Goal: Task Accomplishment & Management: Manage account settings

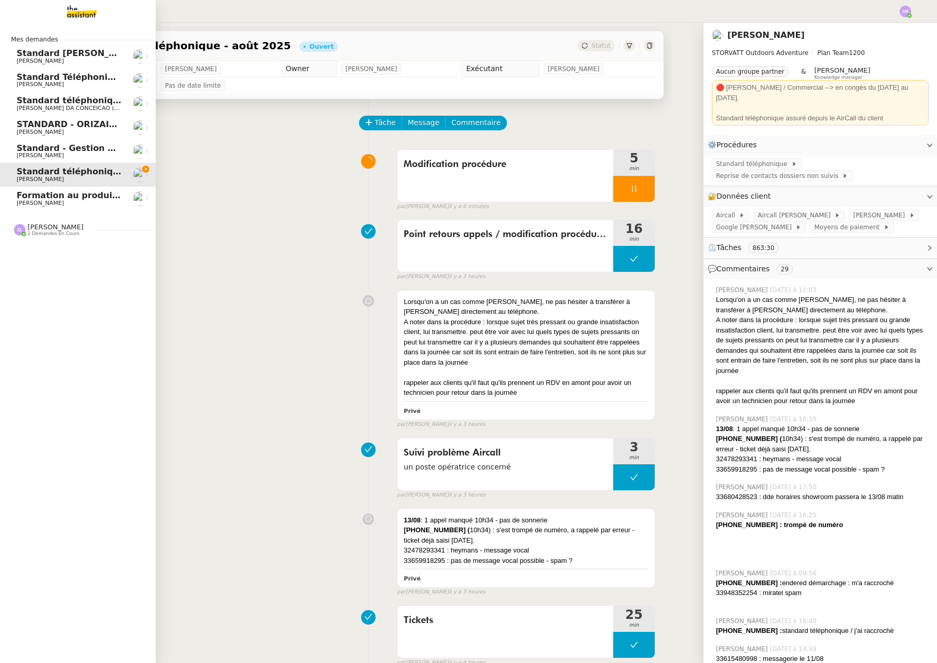
click at [45, 200] on span "[PERSON_NAME]" at bounding box center [40, 203] width 47 height 7
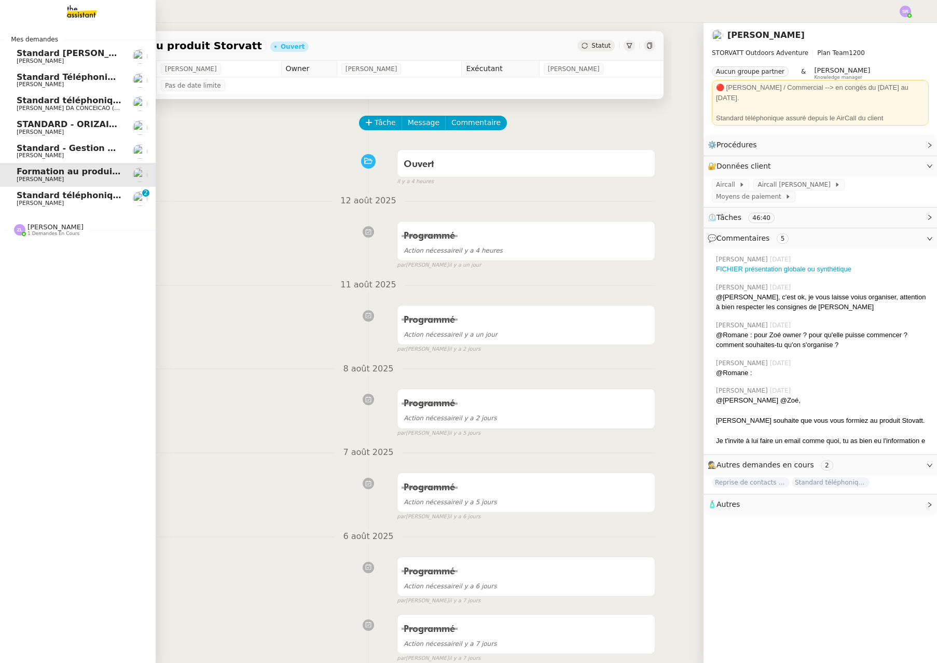
click at [15, 191] on link "Standard téléphonique - [DATE] [PERSON_NAME] 0 1 2 3 4 5 6 7 8 9" at bounding box center [78, 199] width 156 height 24
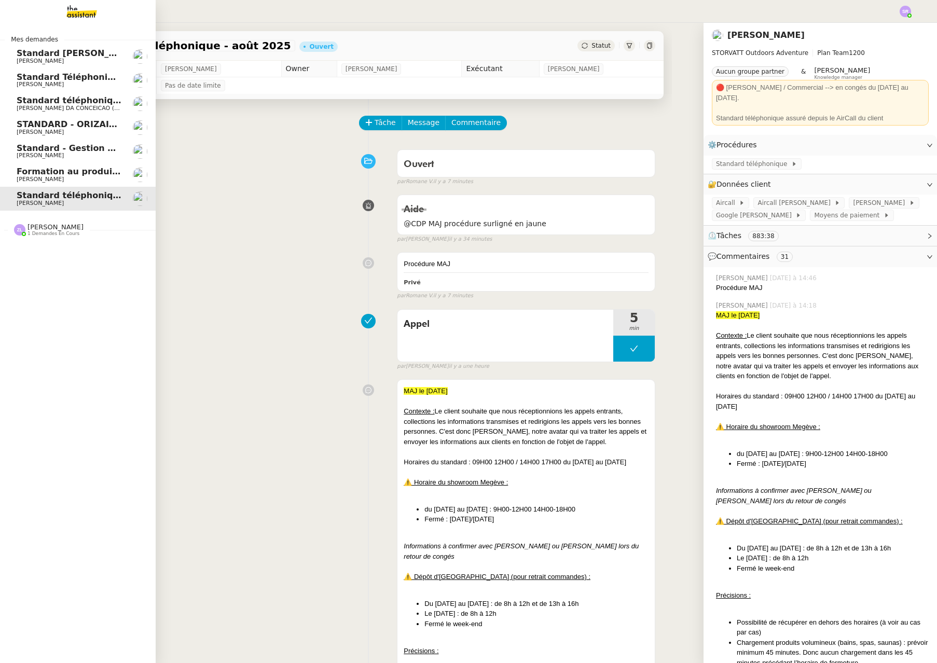
click at [57, 179] on span "[PERSON_NAME]" at bounding box center [40, 179] width 47 height 7
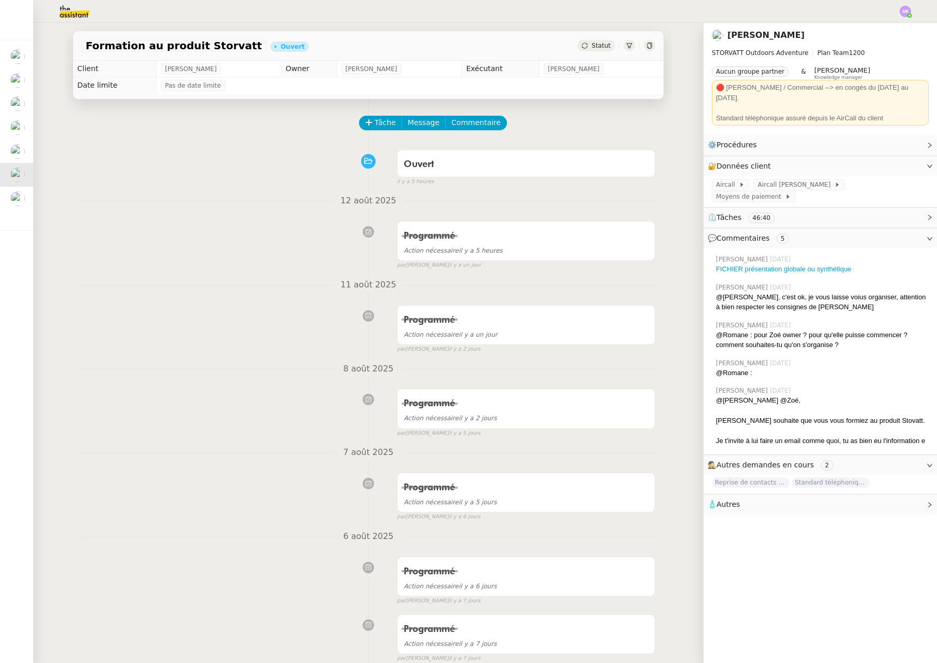
click at [604, 43] on div "Statut" at bounding box center [595, 45] width 37 height 11
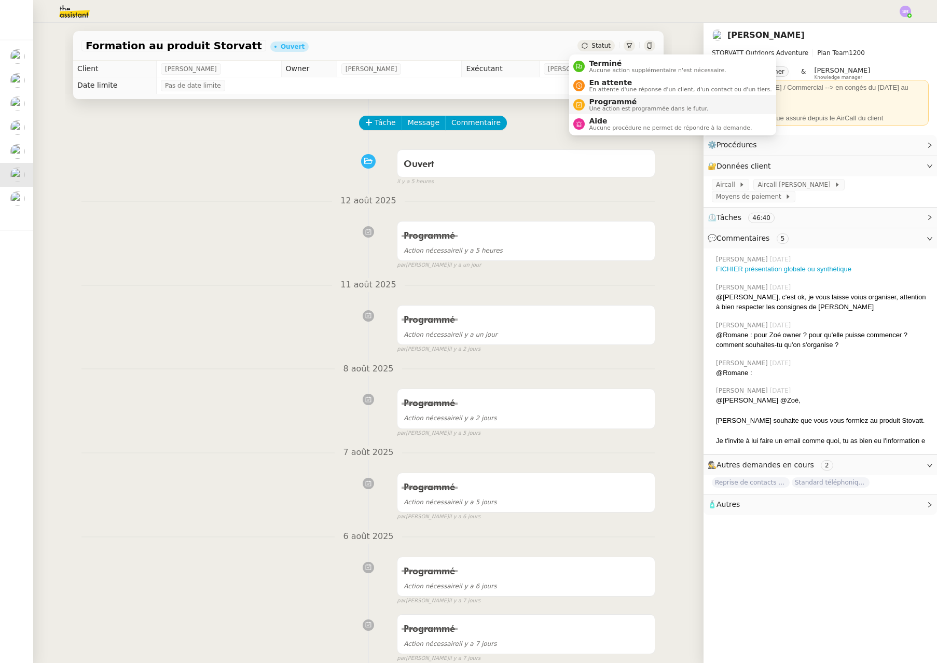
click at [649, 104] on span "Programmé" at bounding box center [648, 102] width 119 height 8
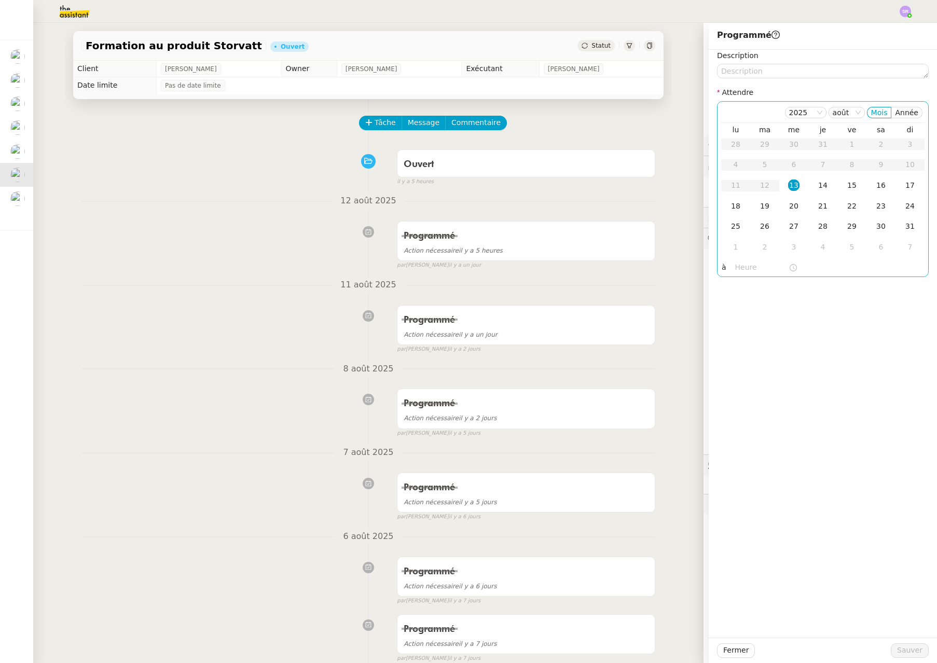
click at [735, 267] on input "text" at bounding box center [761, 267] width 53 height 12
click at [735, 330] on div "16" at bounding box center [735, 330] width 29 height 12
click at [743, 400] on link "Maintenant" at bounding box center [746, 402] width 41 height 8
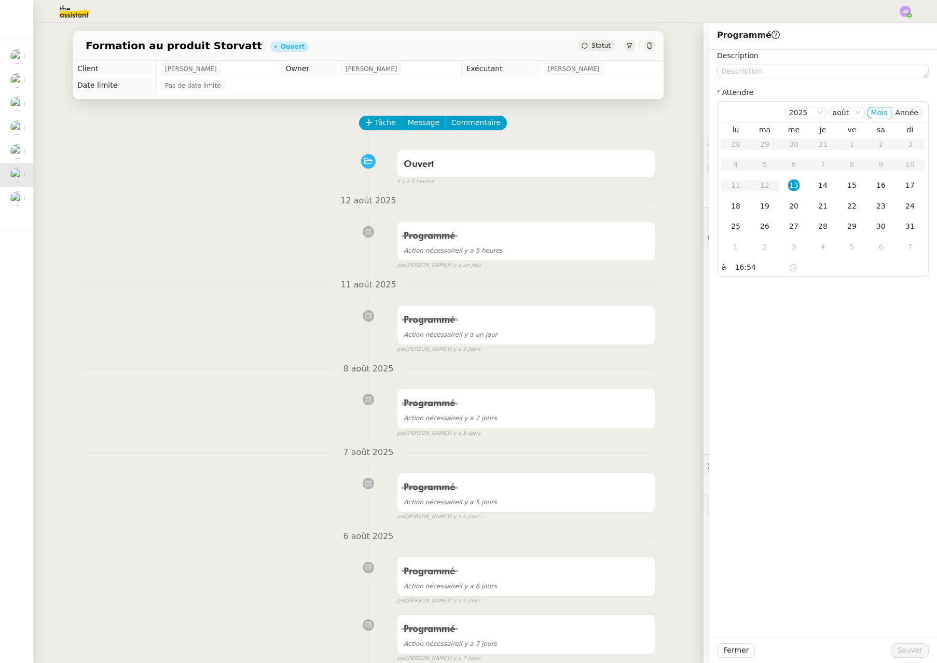
type input "14:54"
click at [788, 188] on div "13" at bounding box center [793, 184] width 11 height 11
click at [903, 655] on span "Sauver" at bounding box center [909, 650] width 25 height 12
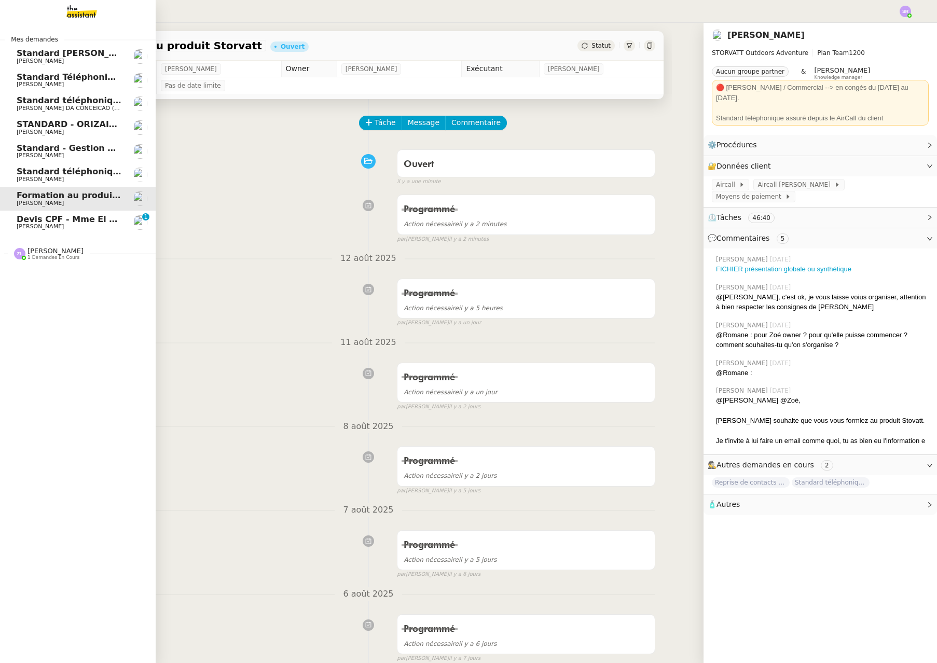
click at [64, 226] on span "[PERSON_NAME]" at bounding box center [40, 226] width 47 height 7
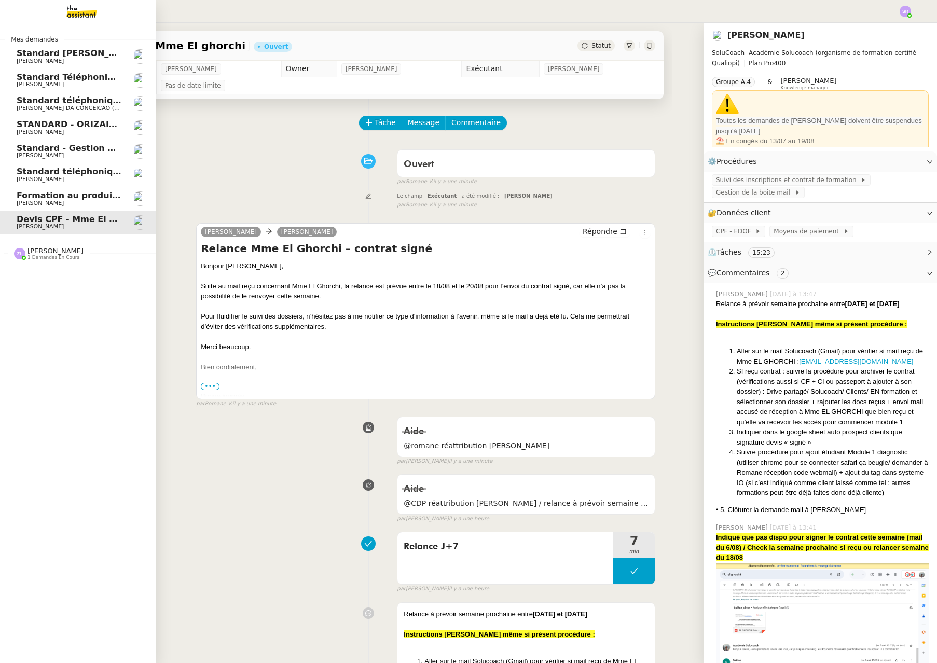
click at [55, 202] on span "[PERSON_NAME]" at bounding box center [40, 203] width 47 height 7
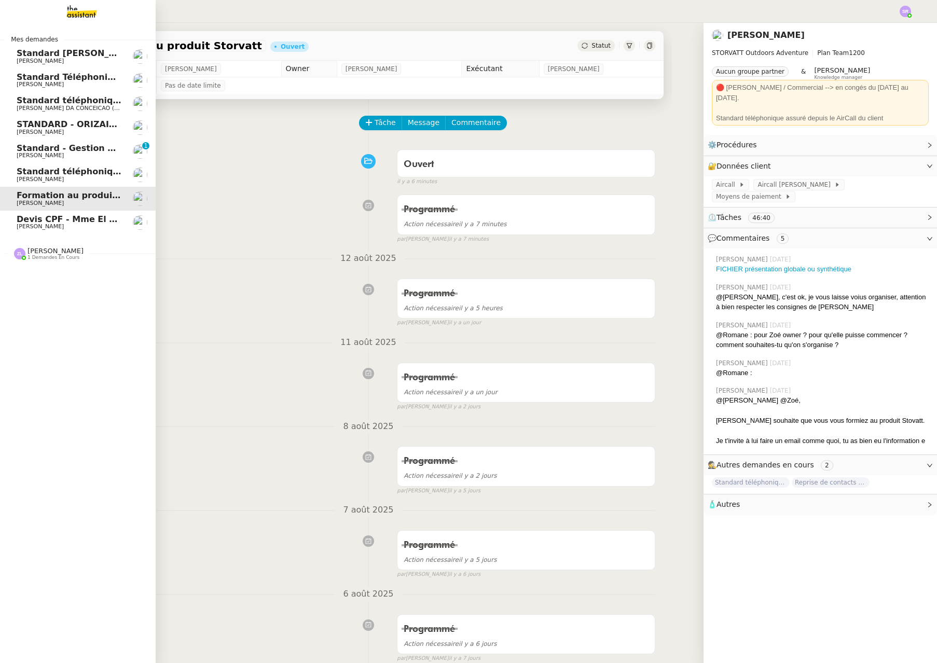
click at [27, 154] on span "[PERSON_NAME]" at bounding box center [40, 155] width 47 height 7
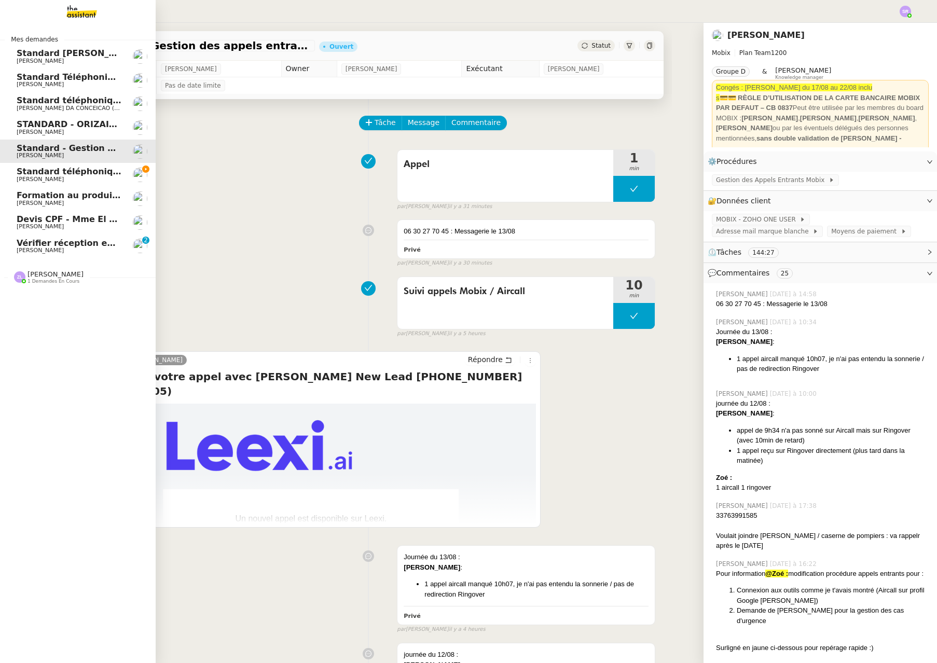
click at [36, 244] on span "Vérifier réception email de [PERSON_NAME]" at bounding box center [119, 243] width 205 height 10
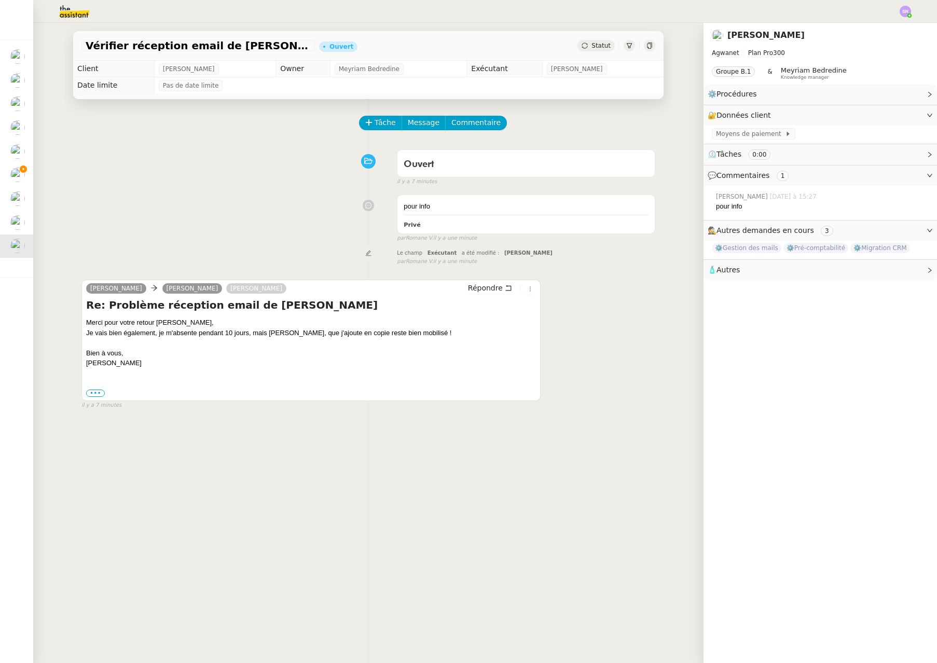
click at [194, 309] on h4 "Re: Problème réception email de [PERSON_NAME]" at bounding box center [311, 305] width 450 height 15
click at [226, 289] on link "[PERSON_NAME]" at bounding box center [256, 288] width 60 height 9
drag, startPoint x: 121, startPoint y: 310, endPoint x: 130, endPoint y: 308, distance: 9.0
click at [121, 310] on h4 "Re: Problème réception email de [PERSON_NAME]" at bounding box center [311, 305] width 450 height 15
drag, startPoint x: 151, startPoint y: 308, endPoint x: 275, endPoint y: 312, distance: 124.0
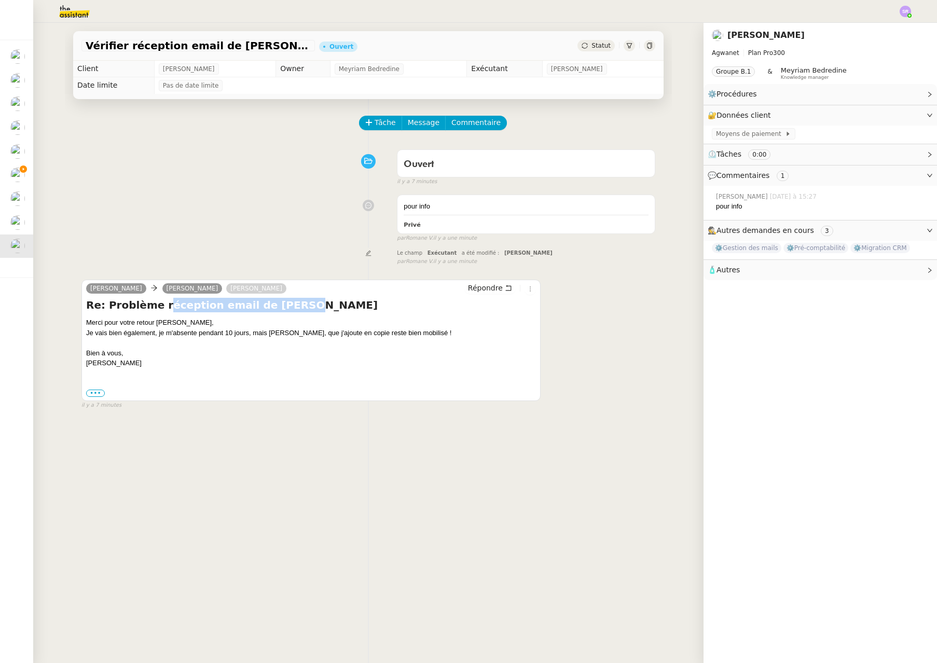
click at [275, 312] on h4 "Re: Problème réception email de [PERSON_NAME]" at bounding box center [311, 305] width 450 height 15
click at [276, 312] on h4 "Re: Problème réception email de [PERSON_NAME]" at bounding box center [311, 305] width 450 height 15
click at [380, 121] on span "Tâche" at bounding box center [384, 123] width 21 height 12
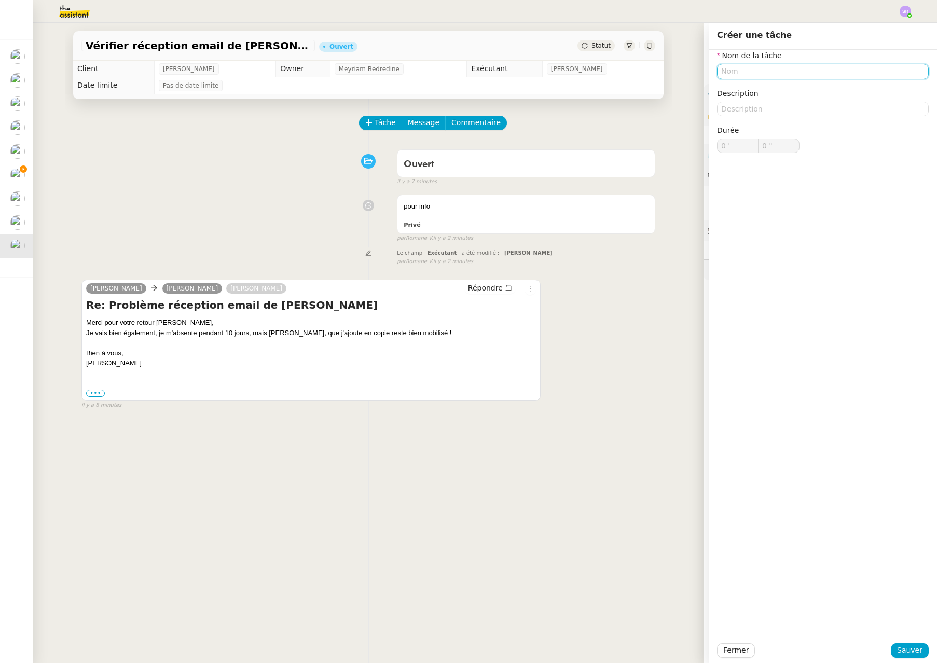
click at [780, 77] on input "text" at bounding box center [823, 71] width 212 height 15
type input "An"
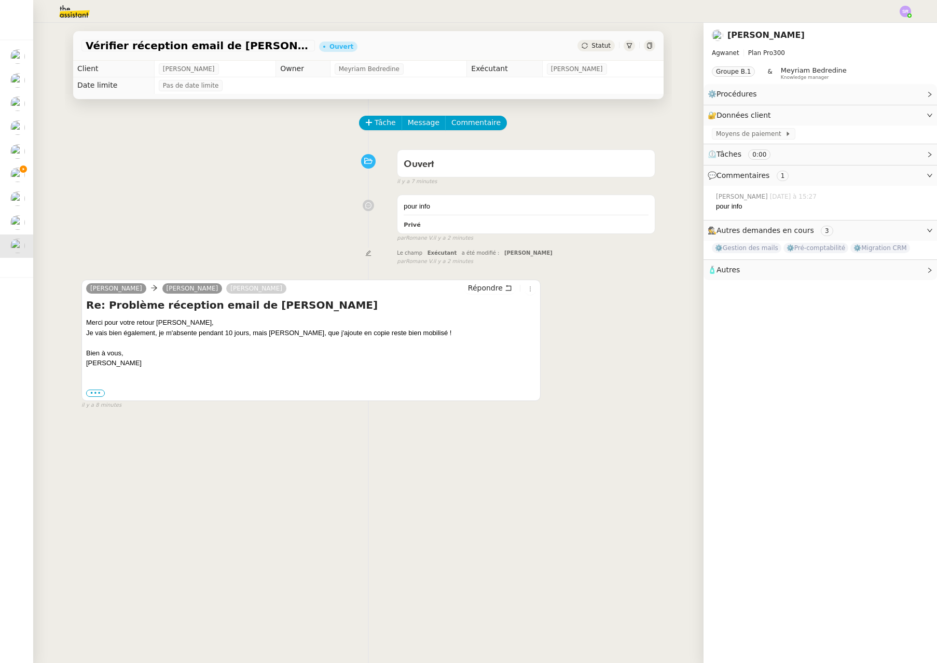
click at [580, 45] on div "Statut" at bounding box center [595, 45] width 37 height 11
click at [576, 316] on div "[PERSON_NAME] [PERSON_NAME] [PERSON_NAME] Re: Problème réception email de [PERS…" at bounding box center [368, 339] width 574 height 139
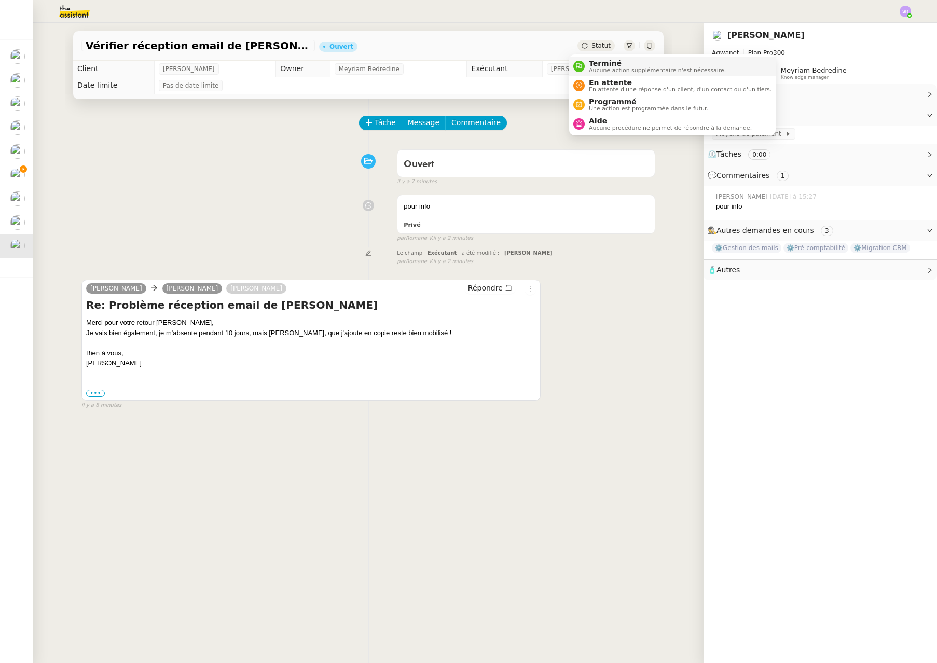
drag, startPoint x: 595, startPoint y: 43, endPoint x: 595, endPoint y: 63, distance: 20.2
click at [595, 43] on span "Statut" at bounding box center [600, 45] width 19 height 7
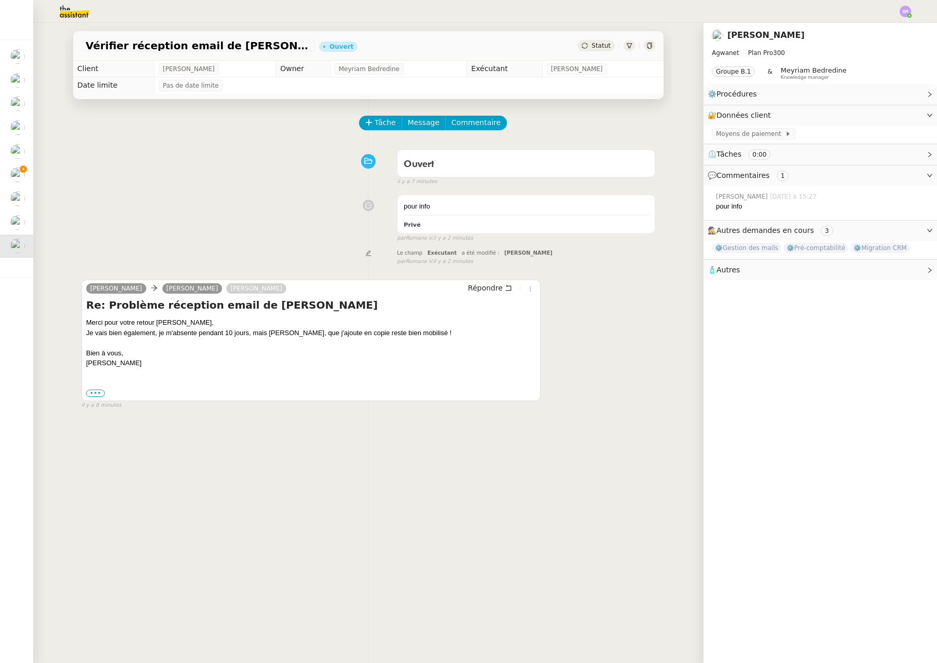
click at [591, 48] on span "Statut" at bounding box center [600, 45] width 19 height 7
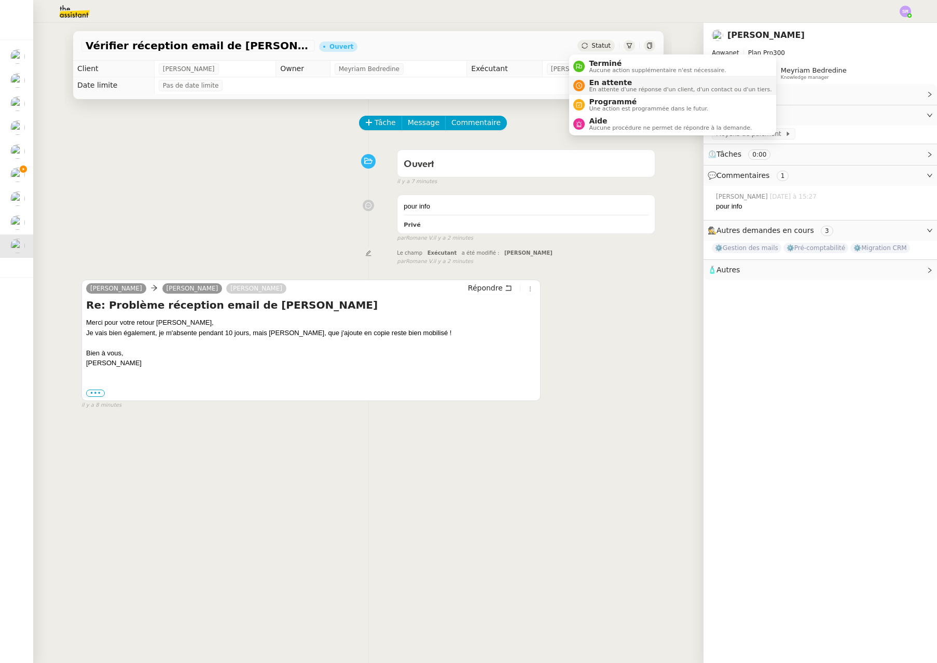
click at [594, 82] on span "En attente" at bounding box center [680, 82] width 183 height 8
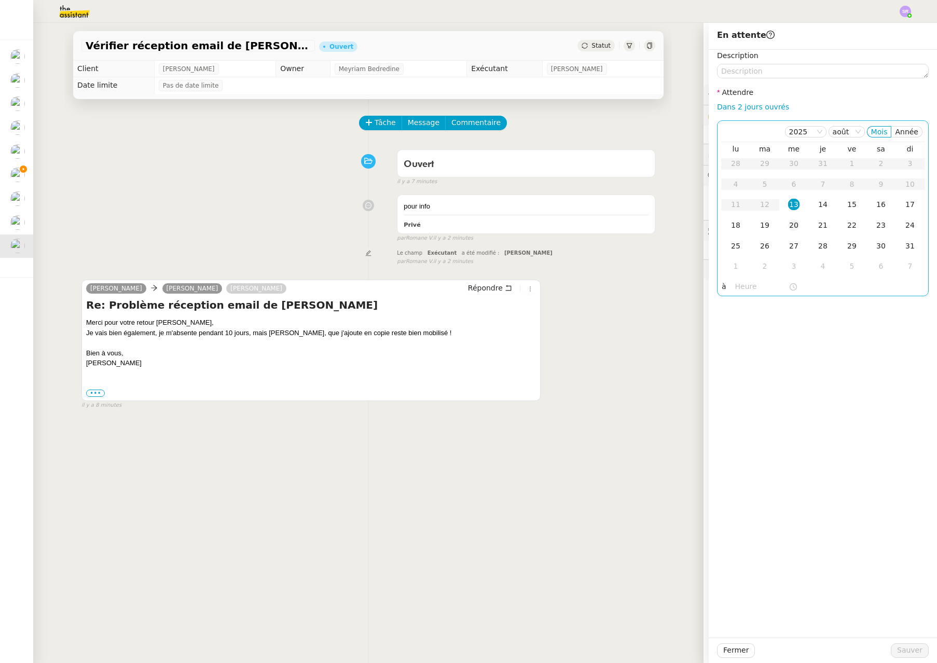
click at [788, 229] on div "20" at bounding box center [793, 224] width 11 height 11
click at [907, 655] on span "Sauver" at bounding box center [909, 650] width 25 height 12
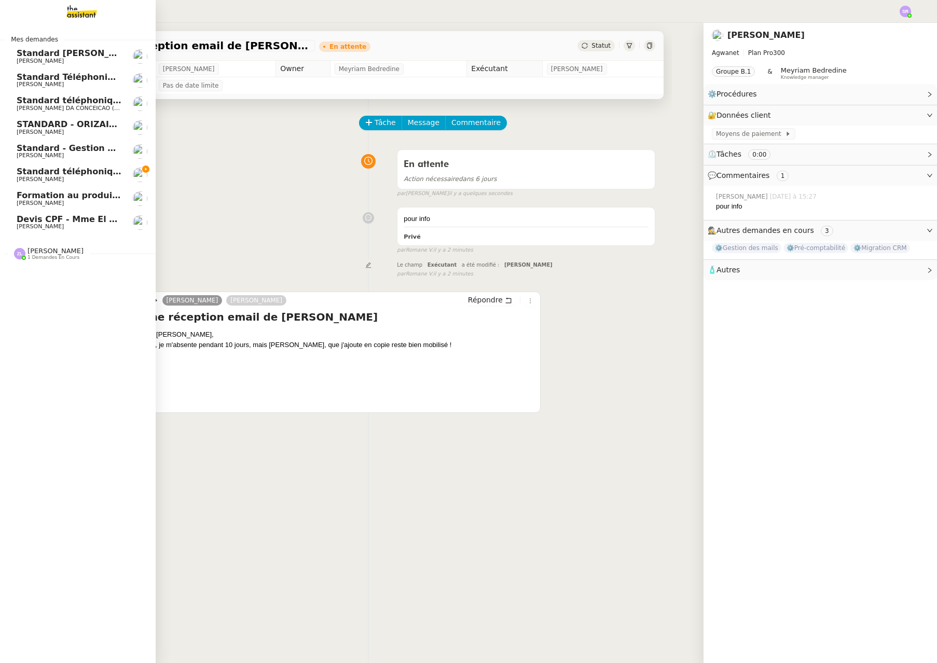
click at [72, 221] on span "Devis CPF - Mme El ghorchi" at bounding box center [81, 219] width 128 height 10
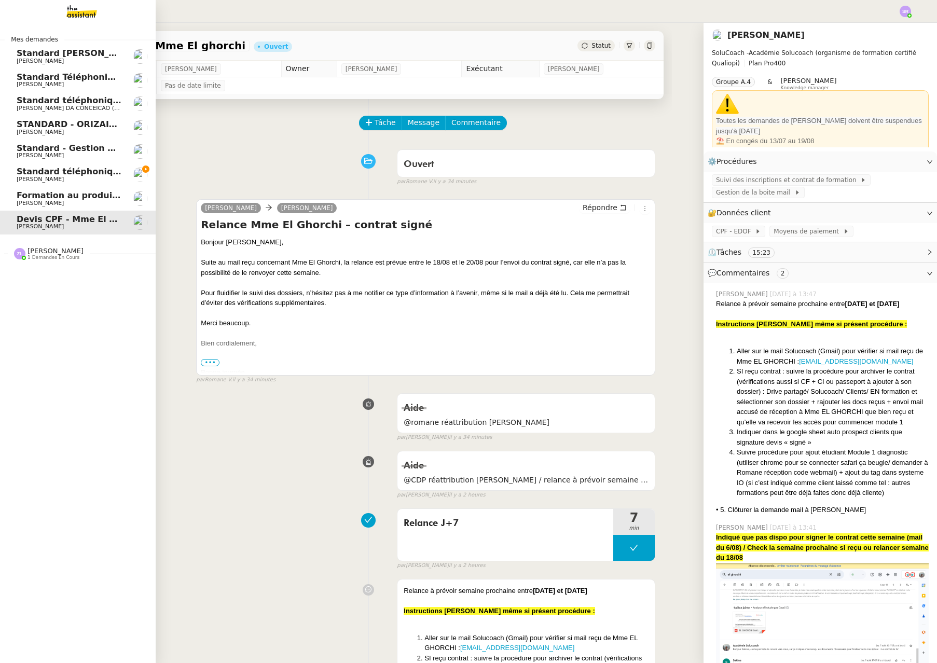
click at [94, 196] on span "Formation au produit Storvatt" at bounding box center [87, 195] width 141 height 10
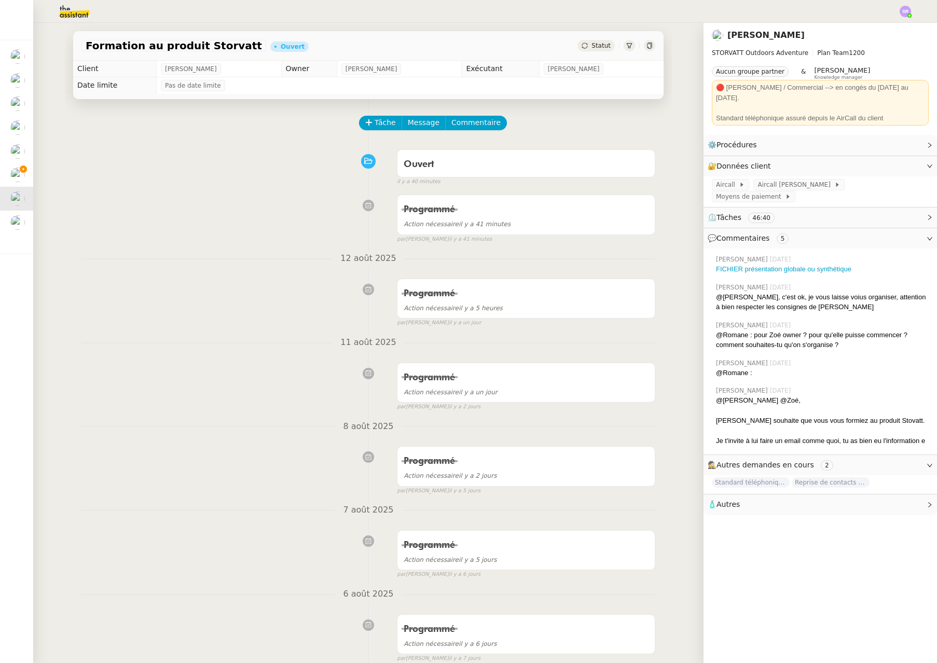
click at [904, 12] on img at bounding box center [904, 11] width 11 height 11
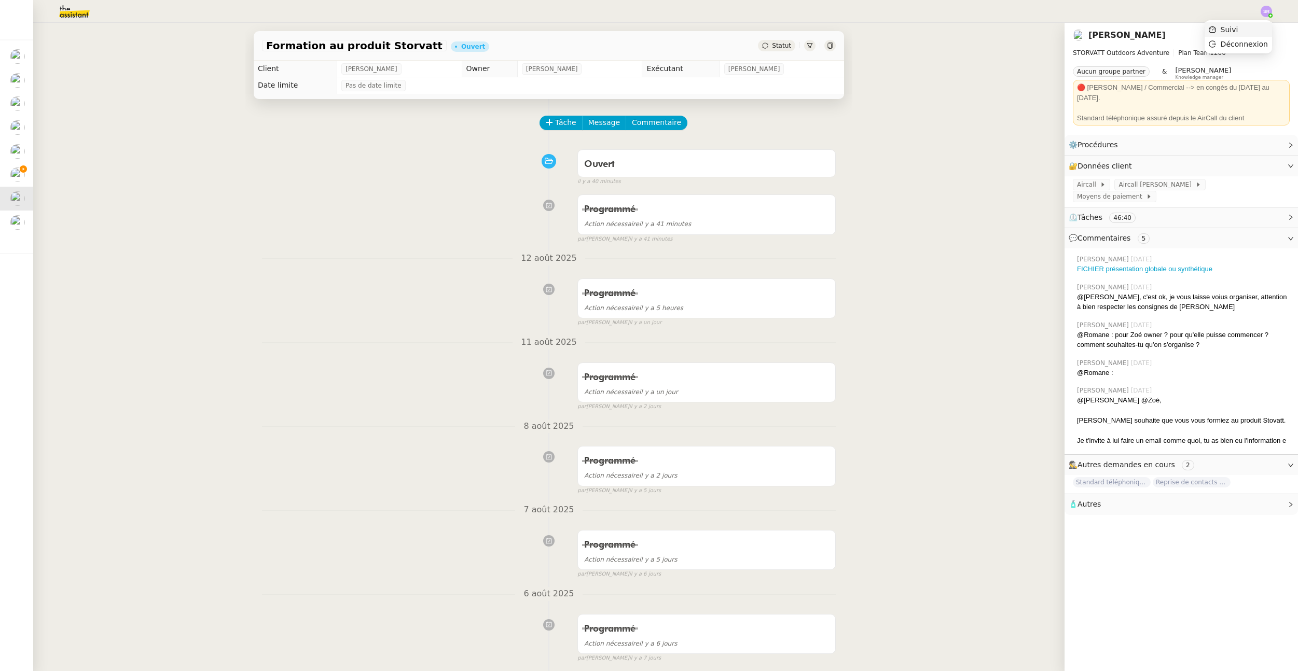
click at [936, 29] on li "Suivi" at bounding box center [1237, 29] width 67 height 15
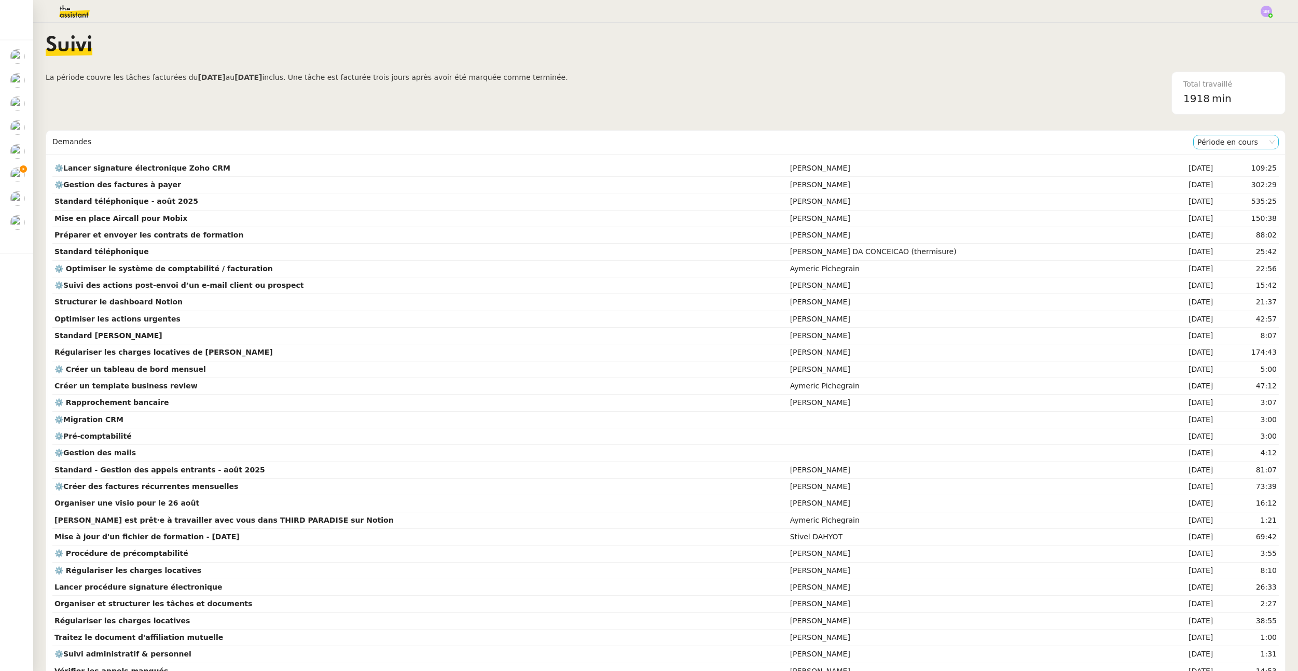
click at [936, 140] on nz-select-item "Période en cours" at bounding box center [1235, 141] width 77 height 13
click at [936, 178] on div "Période précédente" at bounding box center [1220, 175] width 77 height 9
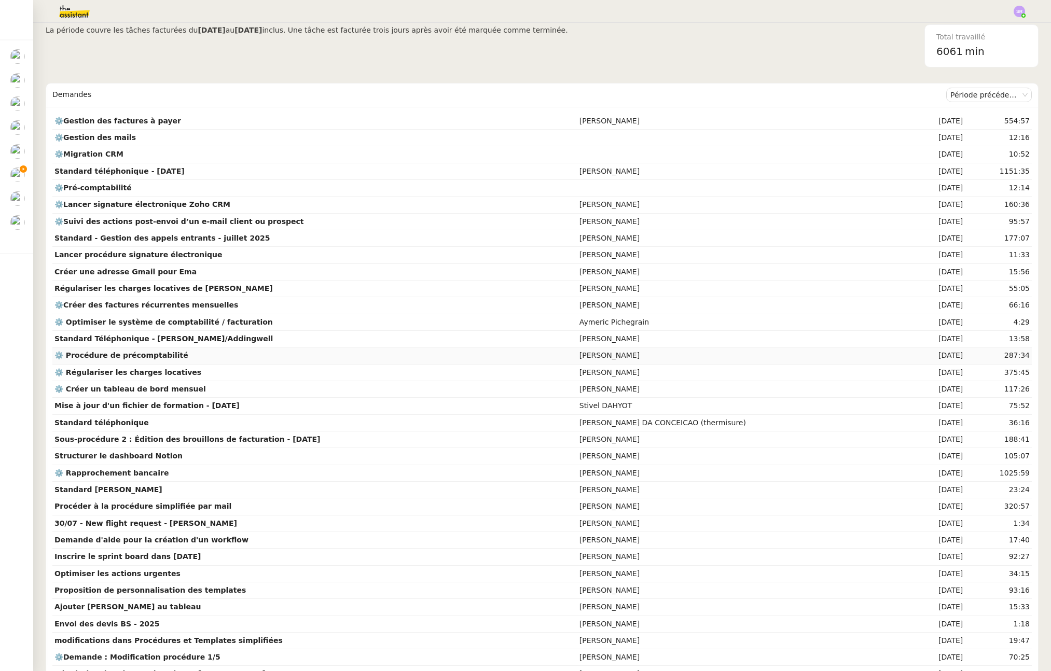
scroll to position [273, 0]
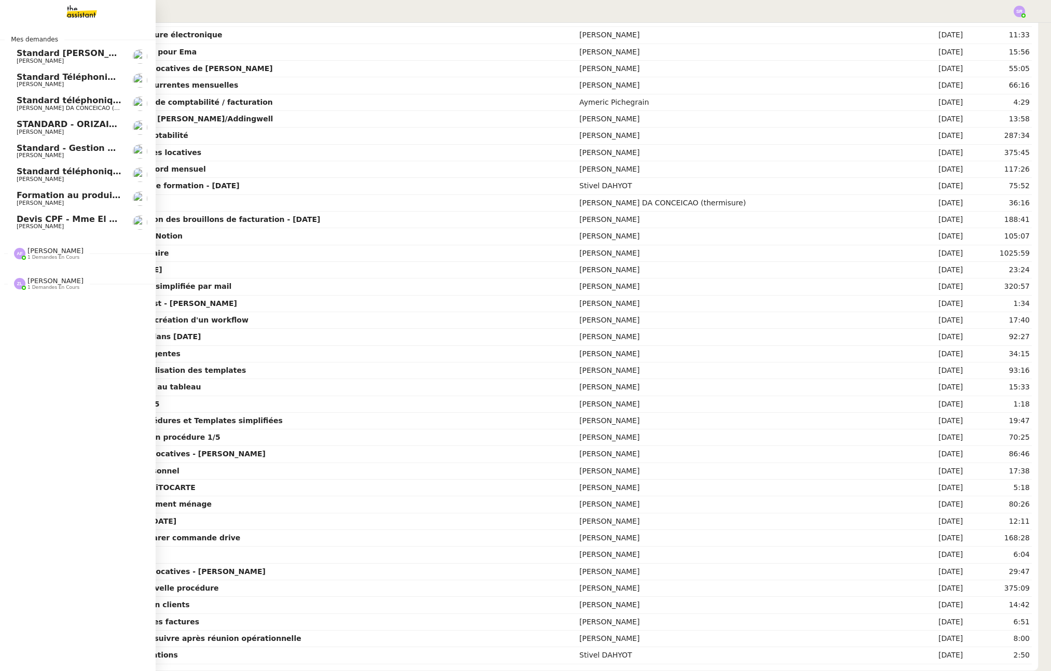
click at [85, 171] on span "Standard téléphonique - août 2025" at bounding box center [99, 171] width 164 height 10
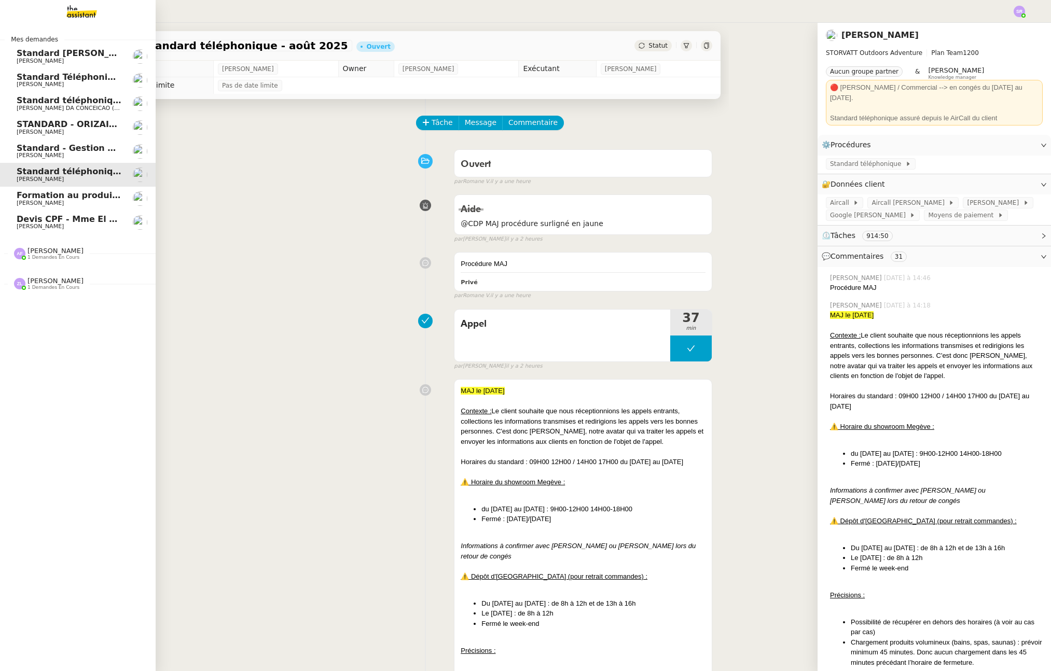
click at [104, 146] on span "Standard - Gestion des appels entrants - août 2025" at bounding box center [137, 148] width 241 height 10
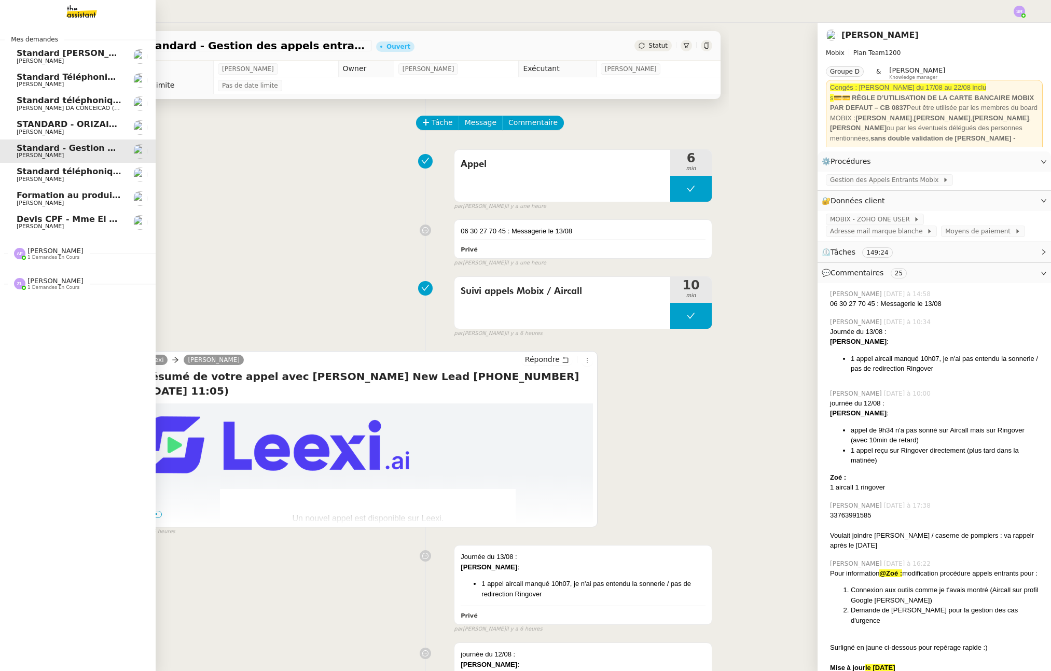
click at [116, 129] on span "[PERSON_NAME]" at bounding box center [69, 132] width 105 height 6
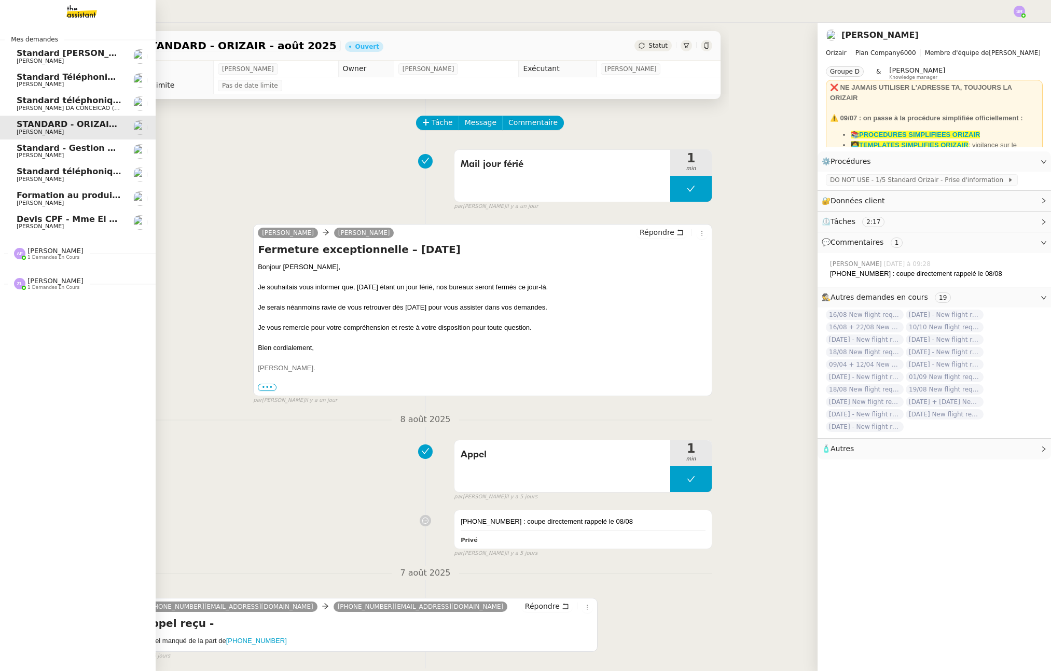
click at [114, 146] on span "Standard - Gestion des appels entrants - août 2025" at bounding box center [137, 148] width 241 height 10
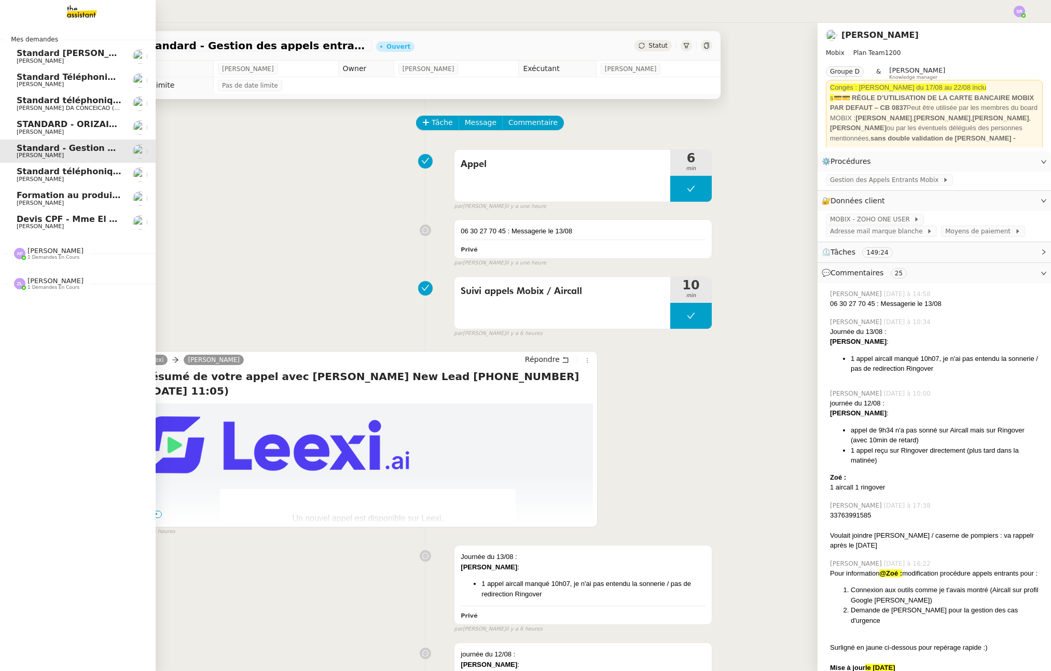
click at [111, 185] on link "Standard téléphonique - [DATE] [PERSON_NAME]" at bounding box center [78, 175] width 156 height 24
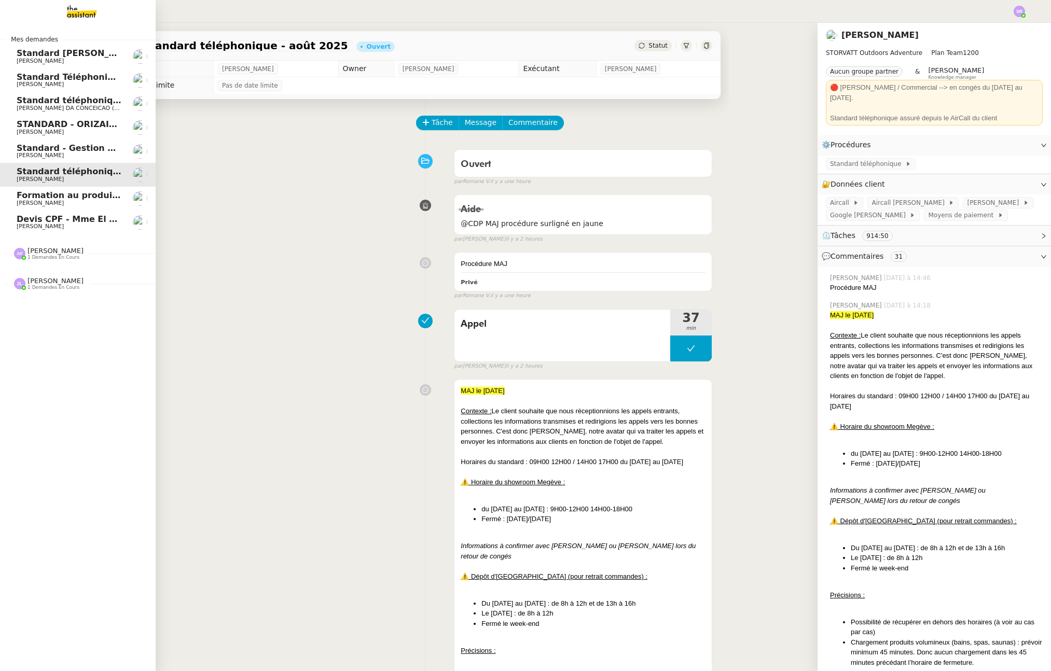
click at [110, 204] on span "[PERSON_NAME]" at bounding box center [69, 203] width 105 height 6
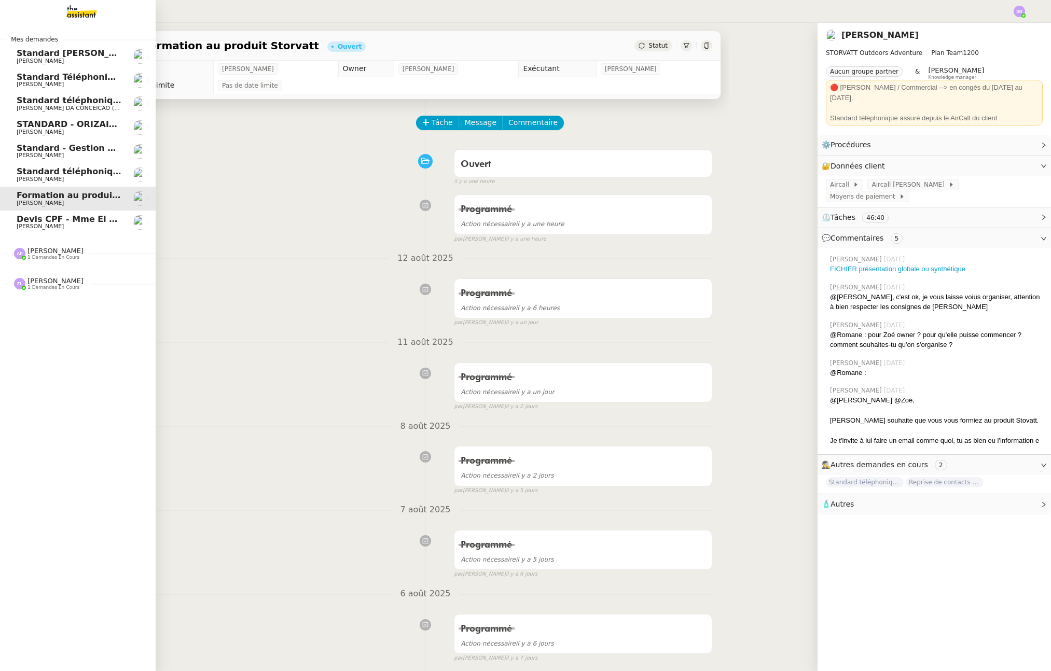
click at [120, 170] on span "Standard téléphonique - août 2025" at bounding box center [99, 171] width 164 height 10
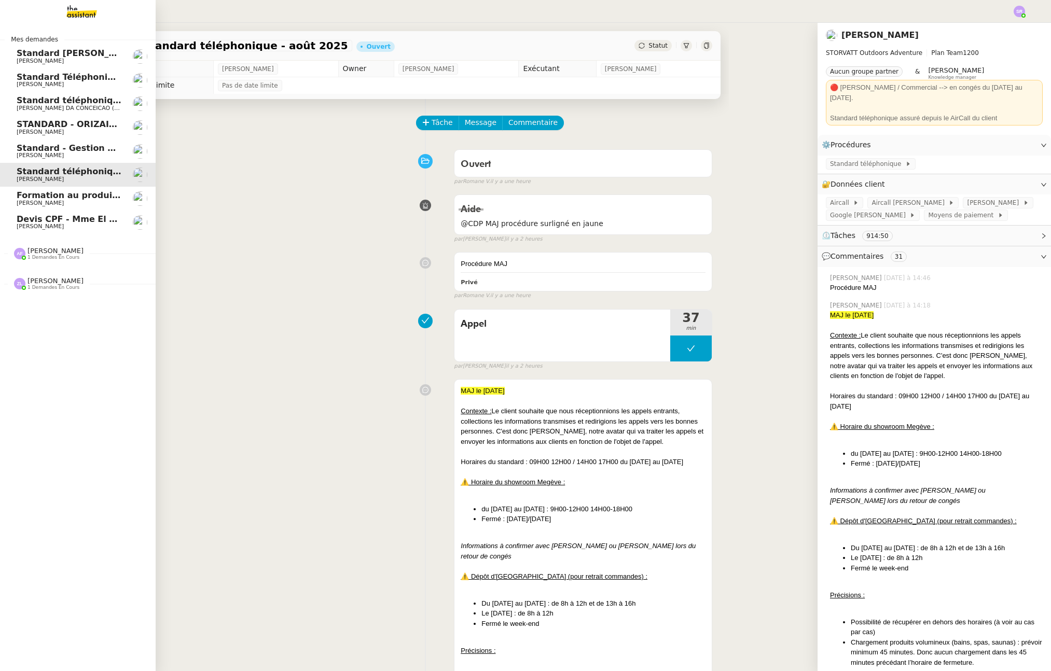
click at [79, 127] on span "STANDARD - ORIZAIR - août 2025" at bounding box center [94, 124] width 155 height 10
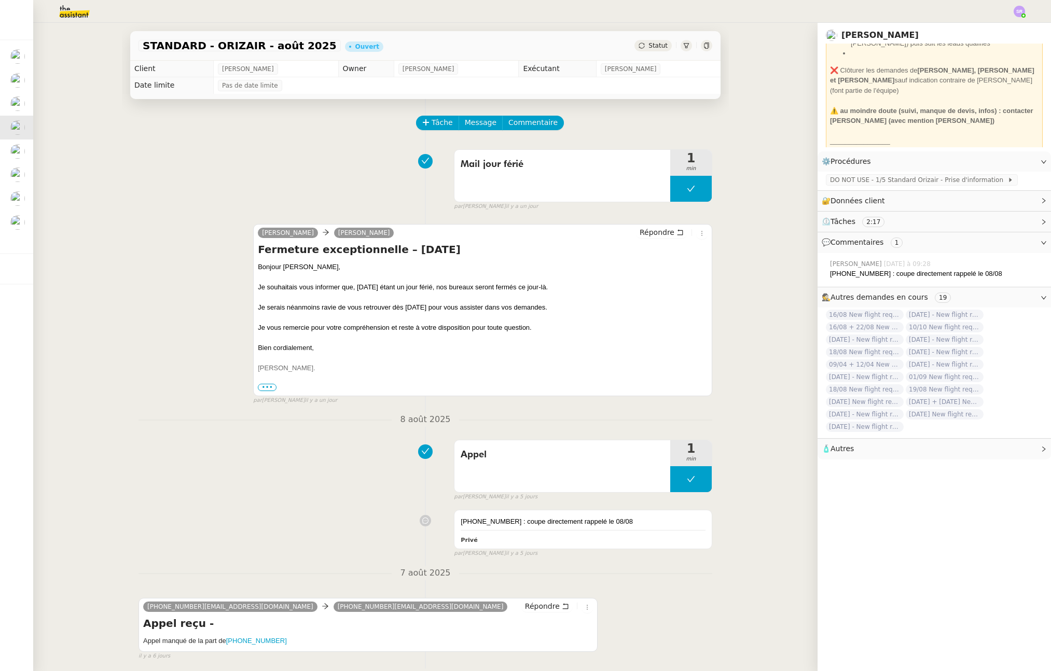
scroll to position [284, 0]
click at [855, 110] on strong "⚠️ au moindre doute (suivi, manque de devis, infos) : contacter [PERSON_NAME] (…" at bounding box center [931, 109] width 203 height 18
drag, startPoint x: 823, startPoint y: 105, endPoint x: 848, endPoint y: 104, distance: 24.9
click at [848, 104] on strong "⚠️ au moindre doute (suivi, manque de devis, infos) : contacter [PERSON_NAME] (…" at bounding box center [931, 109] width 203 height 18
click at [905, 105] on strong "⚠️ au moindre doute (suivi, manque de devis, infos) : contacter [PERSON_NAME] (…" at bounding box center [931, 109] width 203 height 18
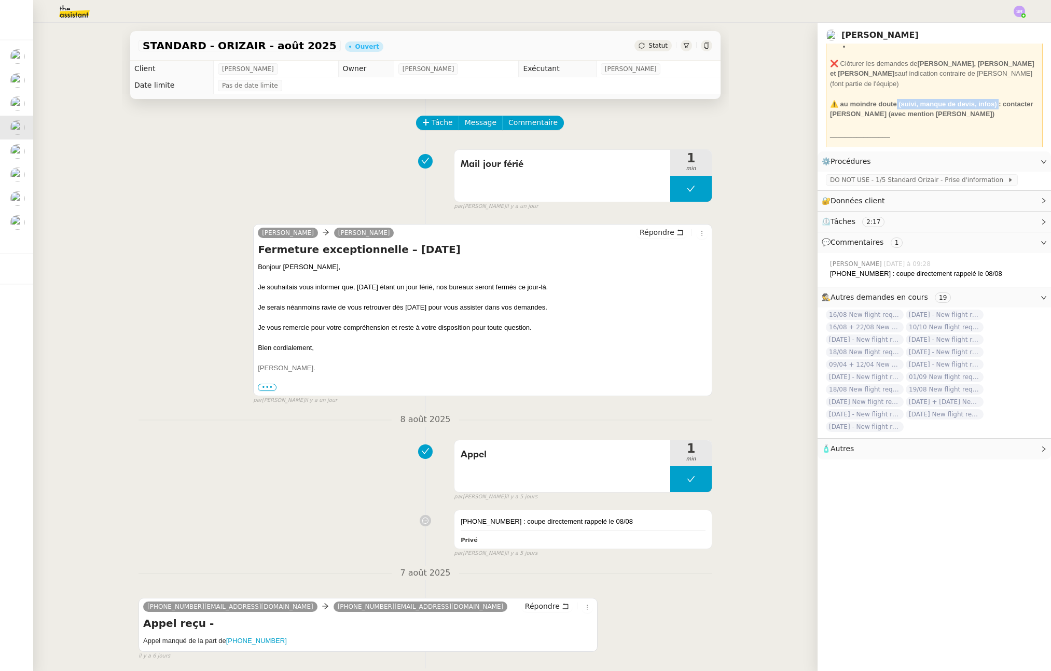
drag, startPoint x: 886, startPoint y: 106, endPoint x: 990, endPoint y: 101, distance: 103.8
click at [936, 101] on strong "⚠️ au moindre doute (suivi, manque de devis, infos) : contacter [PERSON_NAME] (…" at bounding box center [931, 109] width 203 height 18
click at [936, 110] on div "⚠️ au moindre doute (suivi, manque de devis, infos) : contacter [PERSON_NAME] (…" at bounding box center [934, 109] width 209 height 20
click at [936, 114] on div "⚠️ au moindre doute (suivi, manque de devis, infos) : contacter [PERSON_NAME] (…" at bounding box center [934, 109] width 209 height 20
drag, startPoint x: 942, startPoint y: 114, endPoint x: 811, endPoint y: 97, distance: 132.3
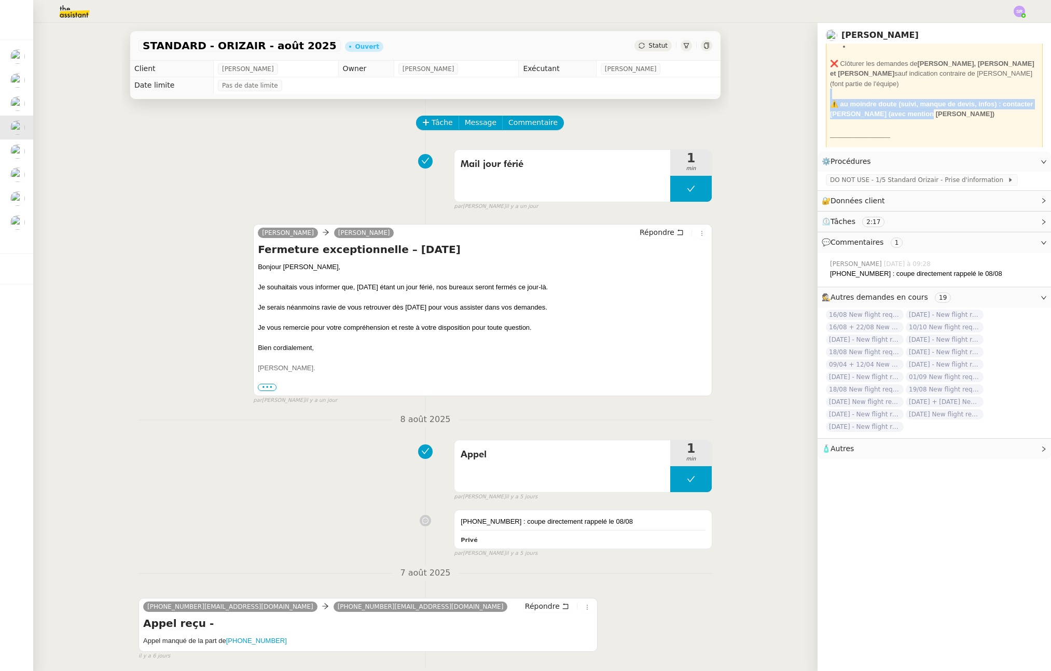
click at [817, 97] on nz-page-header "[PERSON_NAME] Plan Company 6000 Membre d'équipe de [PERSON_NAME] Groupe D & [PE…" at bounding box center [933, 87] width 233 height 129
click at [907, 108] on div "⚠️ au moindre doute (suivi, manque de devis, infos) : contacter [PERSON_NAME] (…" at bounding box center [934, 109] width 209 height 20
click at [920, 110] on strong "⚠️ au moindre doute (suivi, manque de devis, infos) : contacter [PERSON_NAME] (…" at bounding box center [931, 109] width 203 height 18
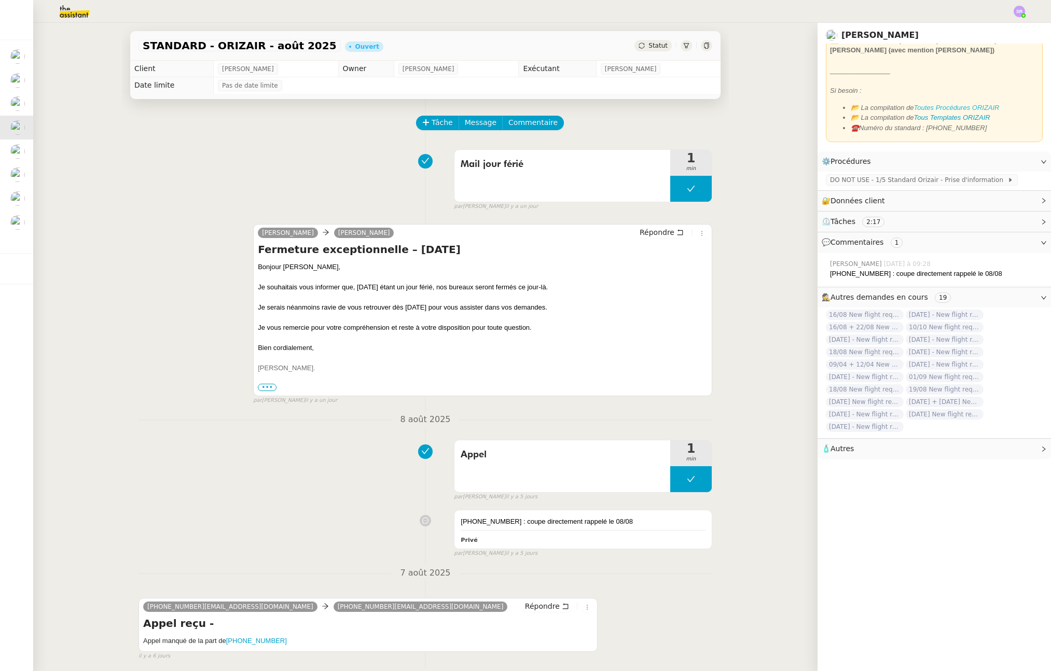
scroll to position [328, 0]
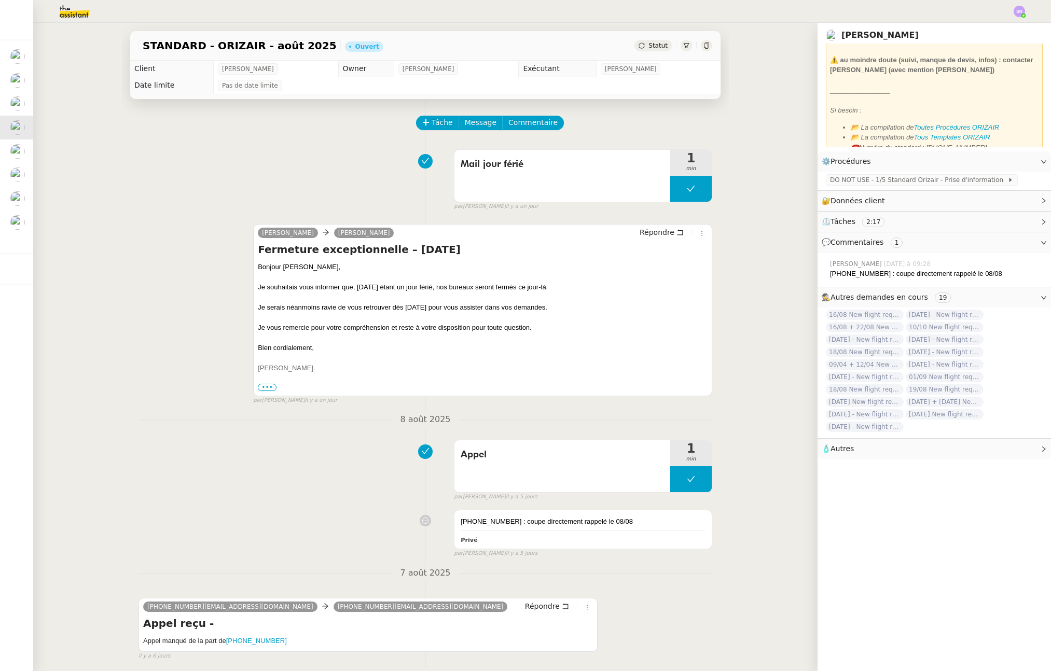
click at [936, 78] on div at bounding box center [934, 80] width 209 height 10
click at [936, 68] on div "⚠️ au moindre doute (suivi, manque de devis, infos) : contacter [PERSON_NAME] (…" at bounding box center [934, 65] width 209 height 20
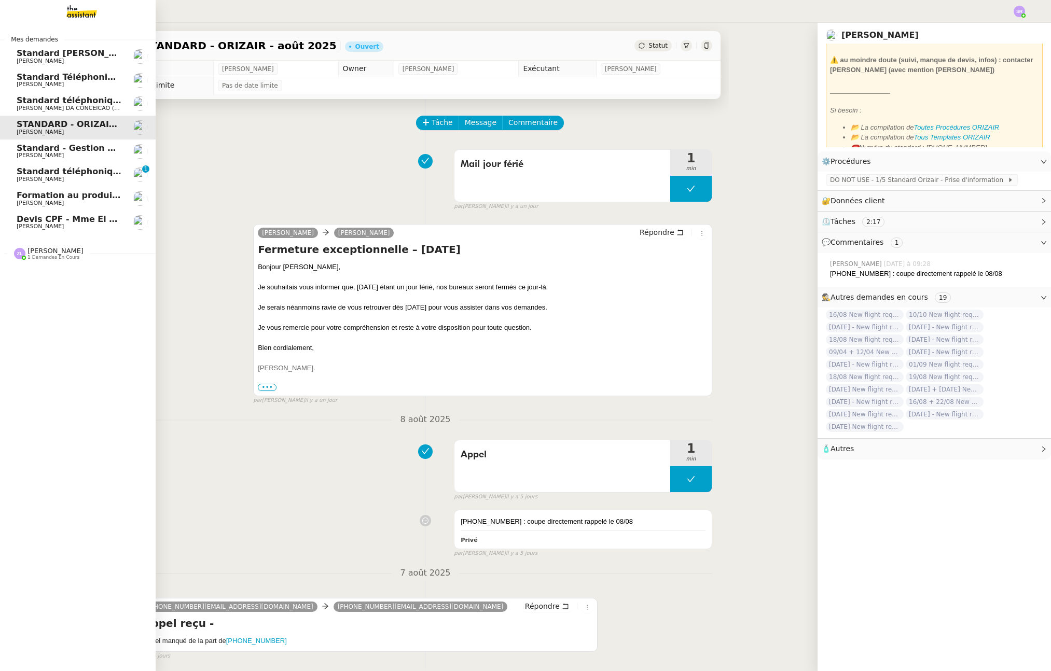
click at [81, 214] on link "Devis CPF - Mme El ghorchi [PERSON_NAME]" at bounding box center [78, 223] width 156 height 24
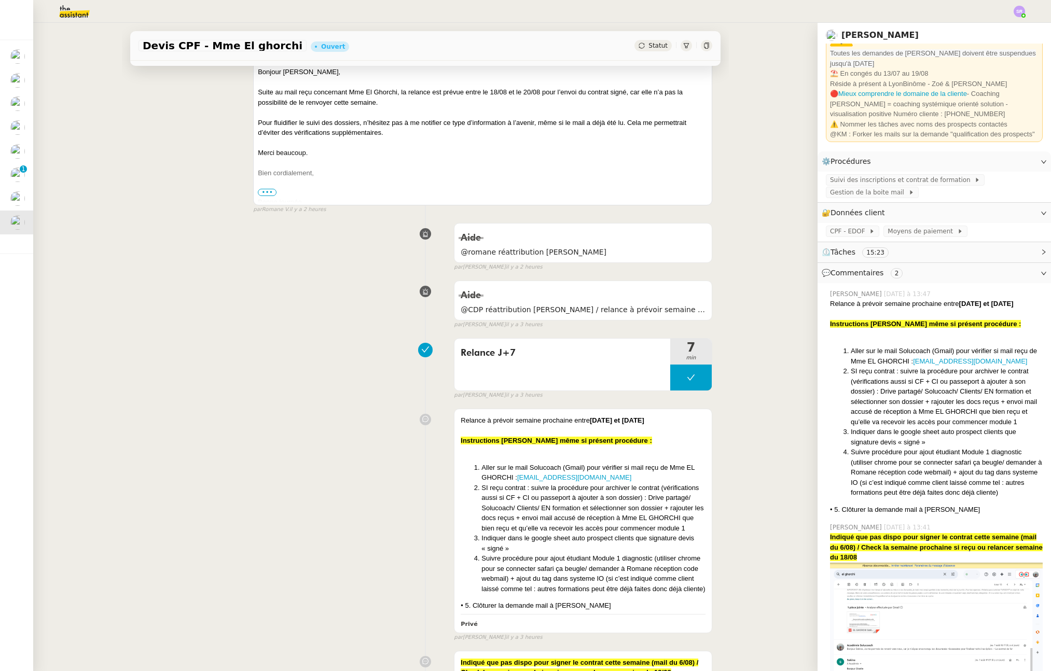
scroll to position [184, 0]
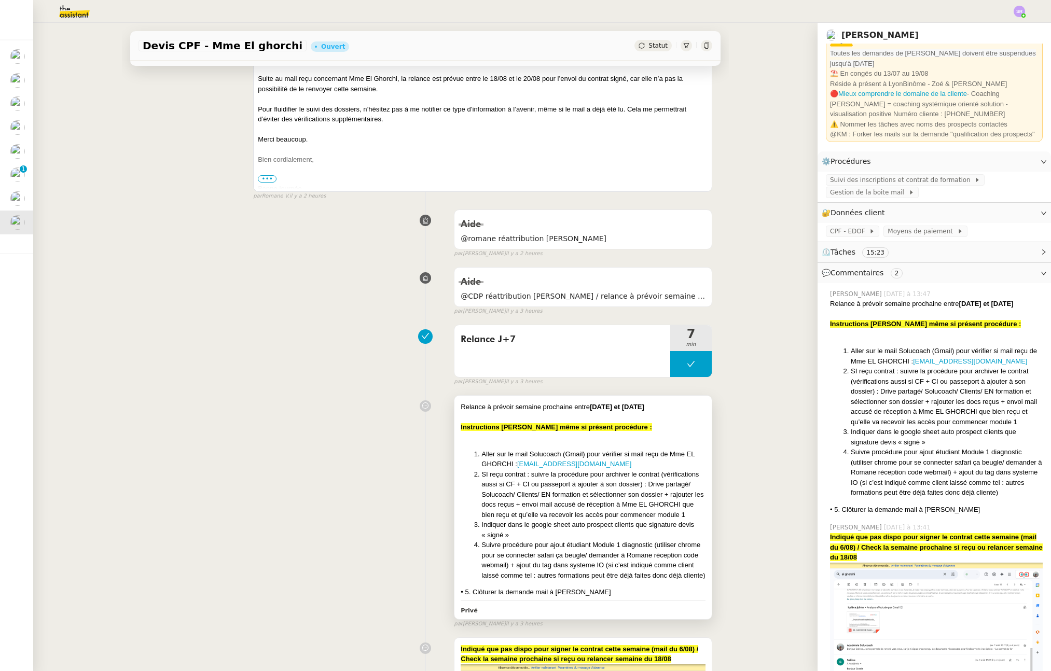
drag, startPoint x: 497, startPoint y: 414, endPoint x: 473, endPoint y: 417, distance: 24.5
click at [473, 417] on div at bounding box center [583, 417] width 245 height 10
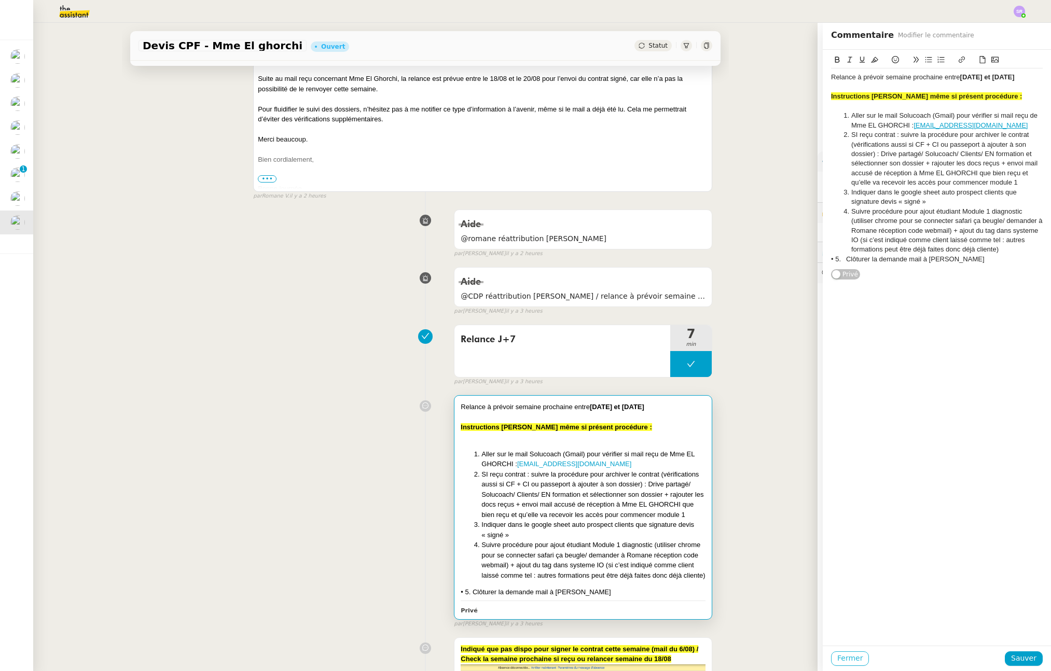
click at [837, 662] on span "Fermer" at bounding box center [849, 659] width 25 height 12
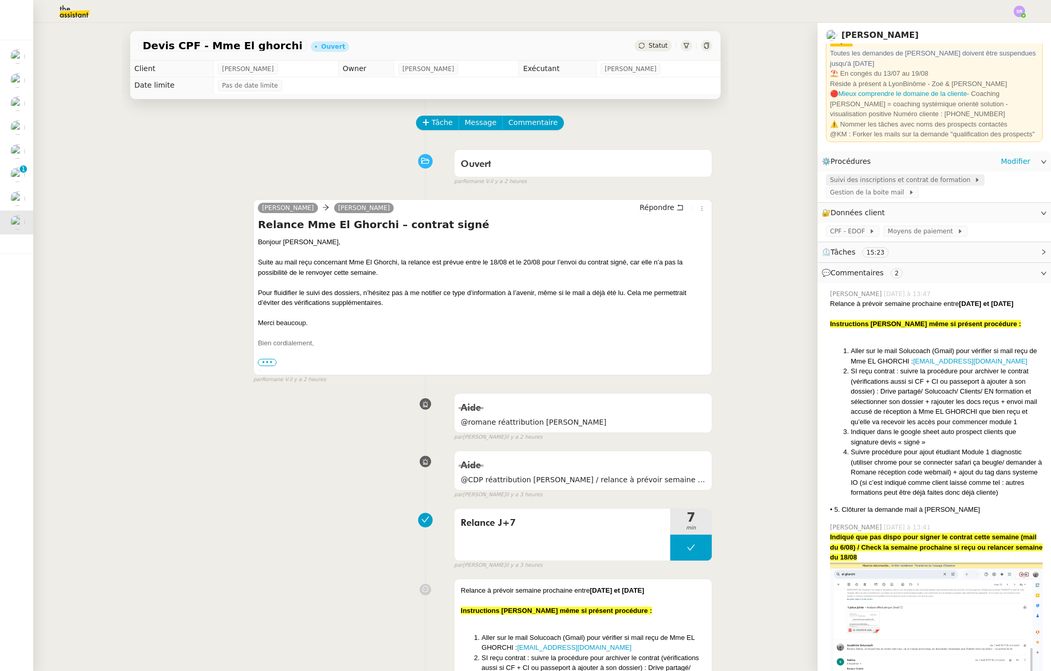
click at [927, 177] on span "Suivi des inscriptions et contrat de formation" at bounding box center [902, 180] width 144 height 10
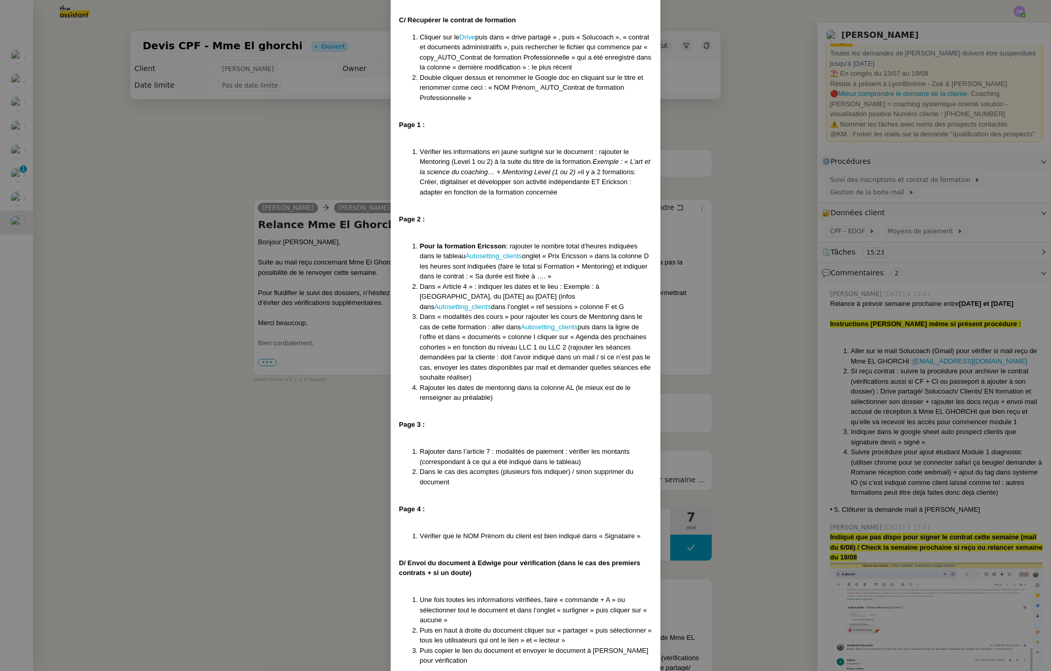
scroll to position [8327, 0]
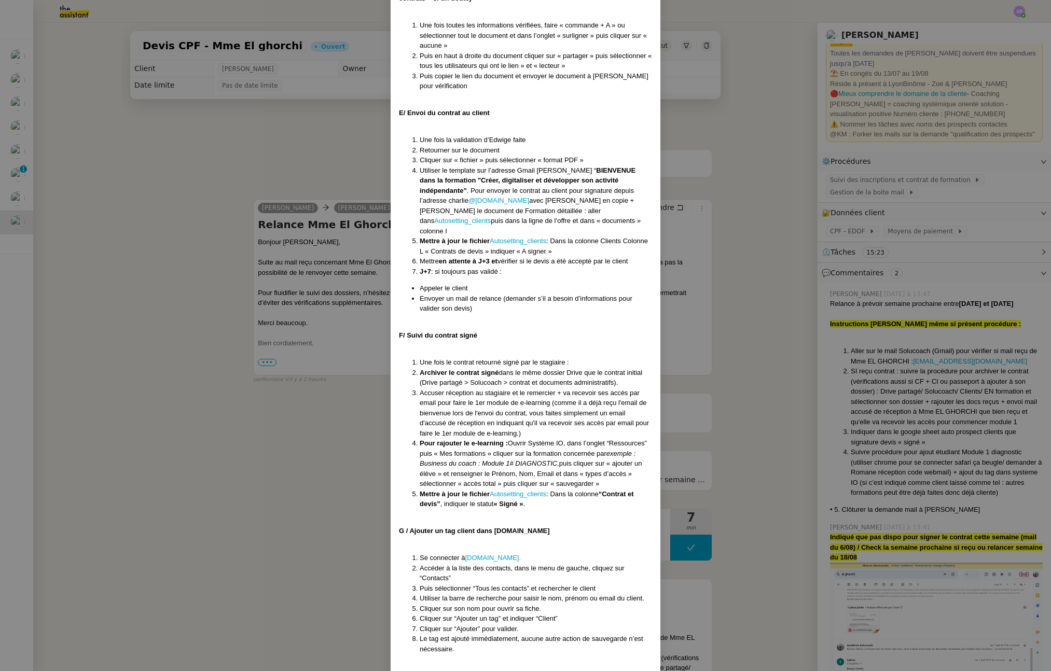
click at [270, 470] on nz-modal-container "Créé le [DATE] MAJ le [DATE] Contexte : Chez SoluCoach, chaque nouvelle inscrip…" at bounding box center [525, 335] width 1051 height 671
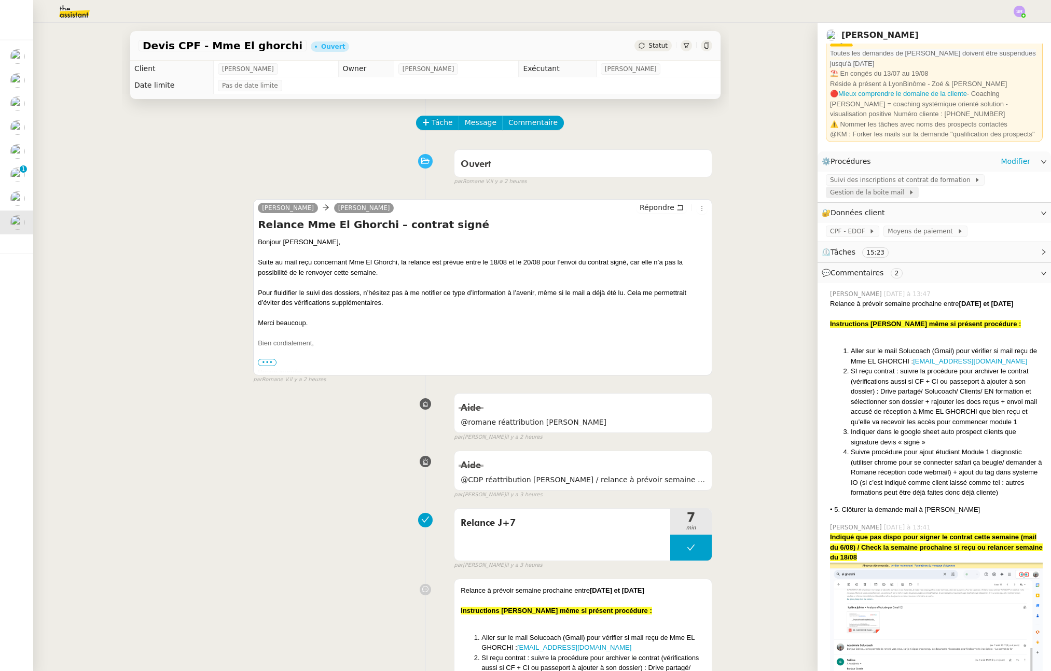
click at [873, 195] on span "Gestion de la boite mail" at bounding box center [869, 192] width 78 height 10
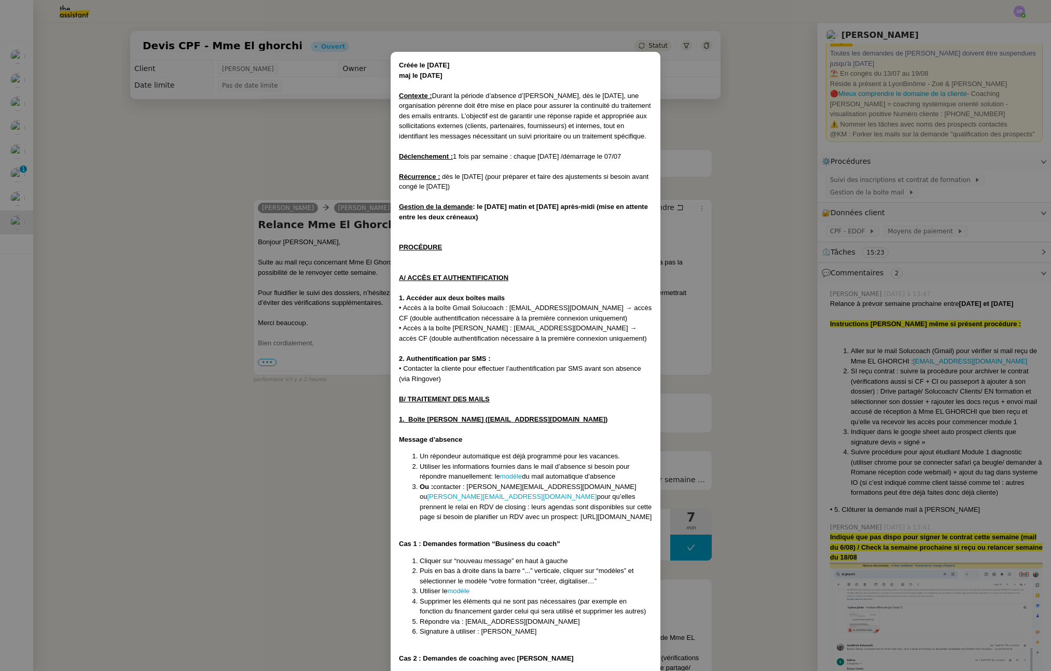
click at [350, 165] on nz-modal-container "Créée le [DATE] maj le [DATE] Contexte : Durant la période d’absence d’Edwige, …" at bounding box center [525, 335] width 1051 height 671
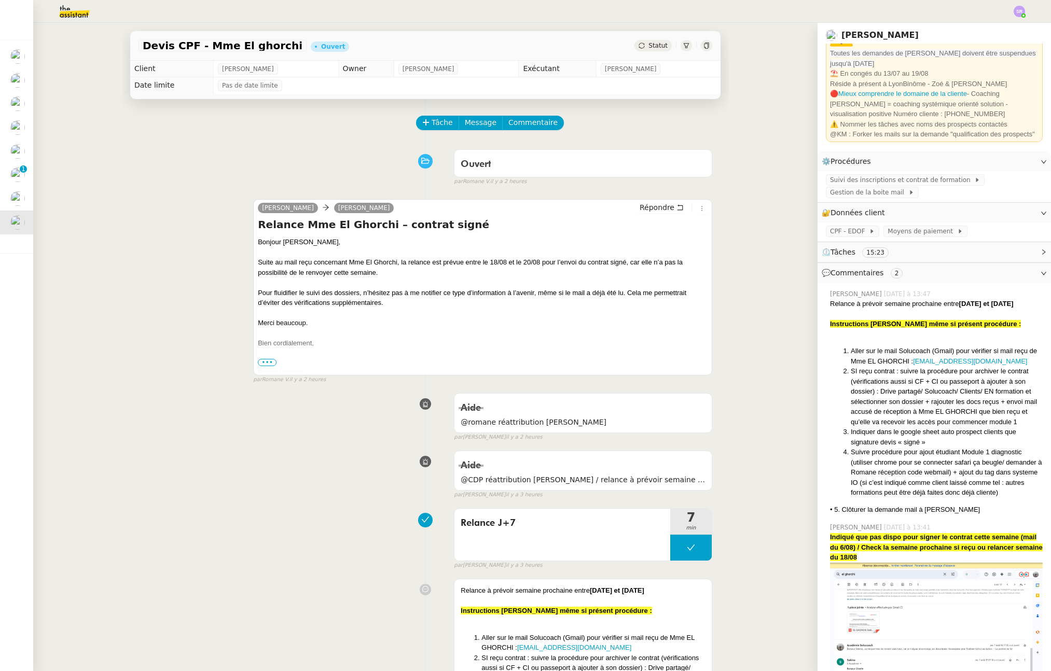
click at [262, 554] on div "Relance J+7 7 min false par [PERSON_NAME] il y a 3 heures" at bounding box center [425, 537] width 574 height 66
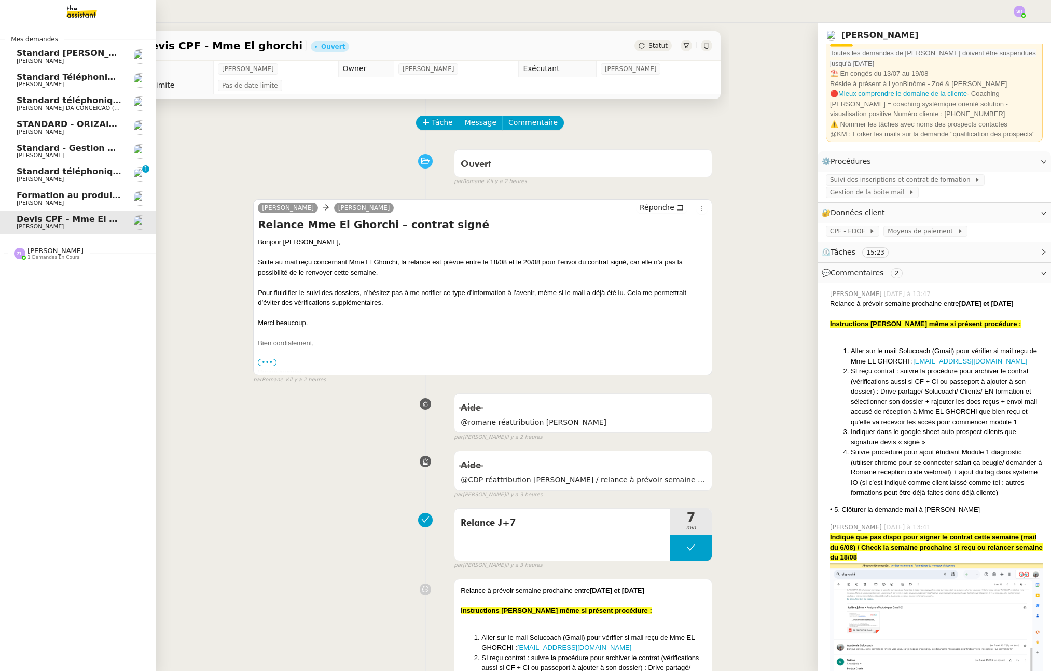
click at [52, 177] on span "[PERSON_NAME]" at bounding box center [40, 179] width 47 height 7
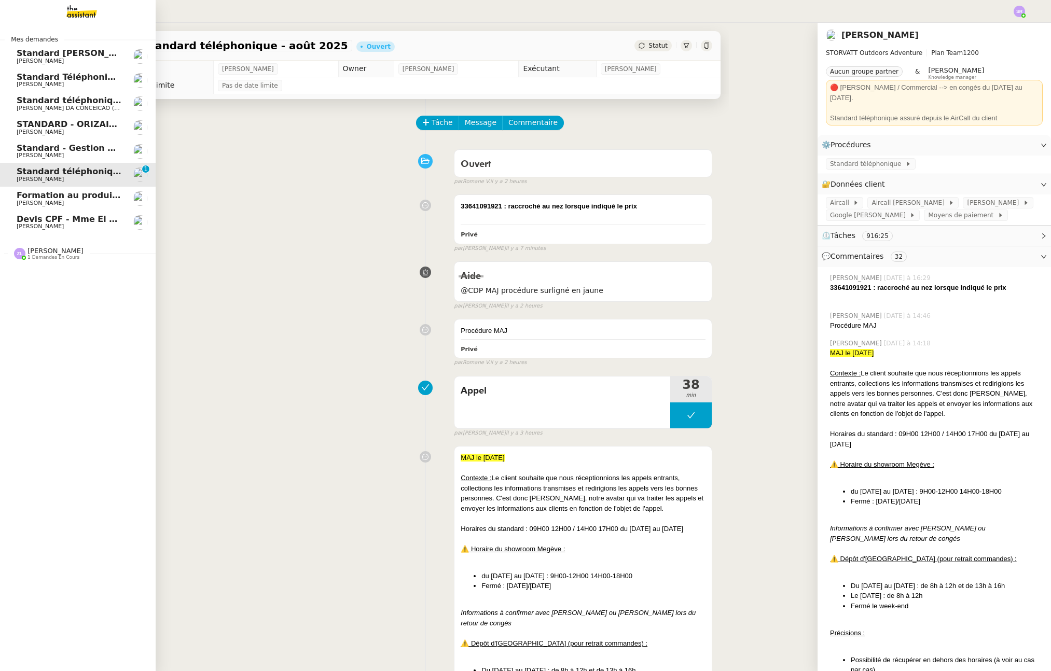
click at [46, 220] on span "Devis CPF - Mme El ghorchi" at bounding box center [81, 219] width 128 height 10
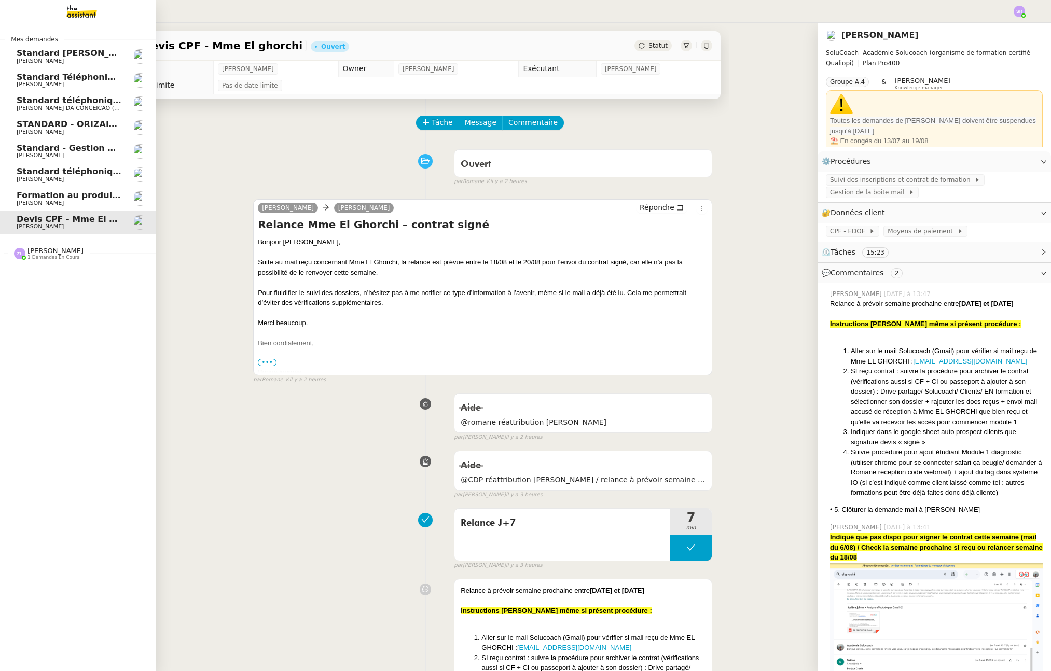
click at [38, 153] on span "[PERSON_NAME]" at bounding box center [40, 155] width 47 height 7
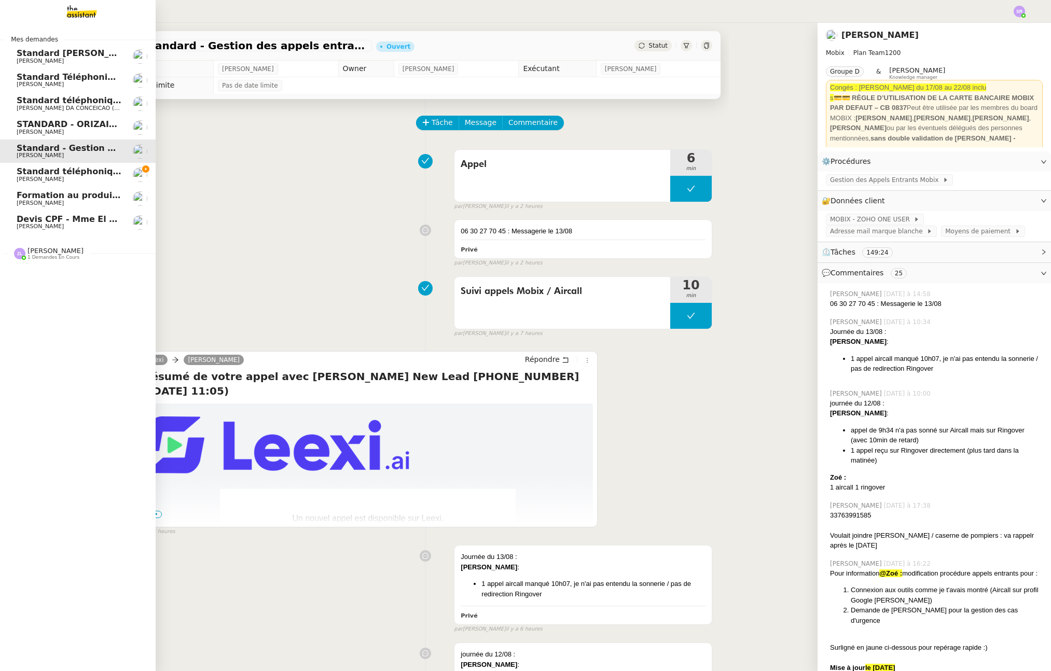
click at [21, 223] on span "Devis CPF - Mme El ghorchi" at bounding box center [81, 219] width 128 height 10
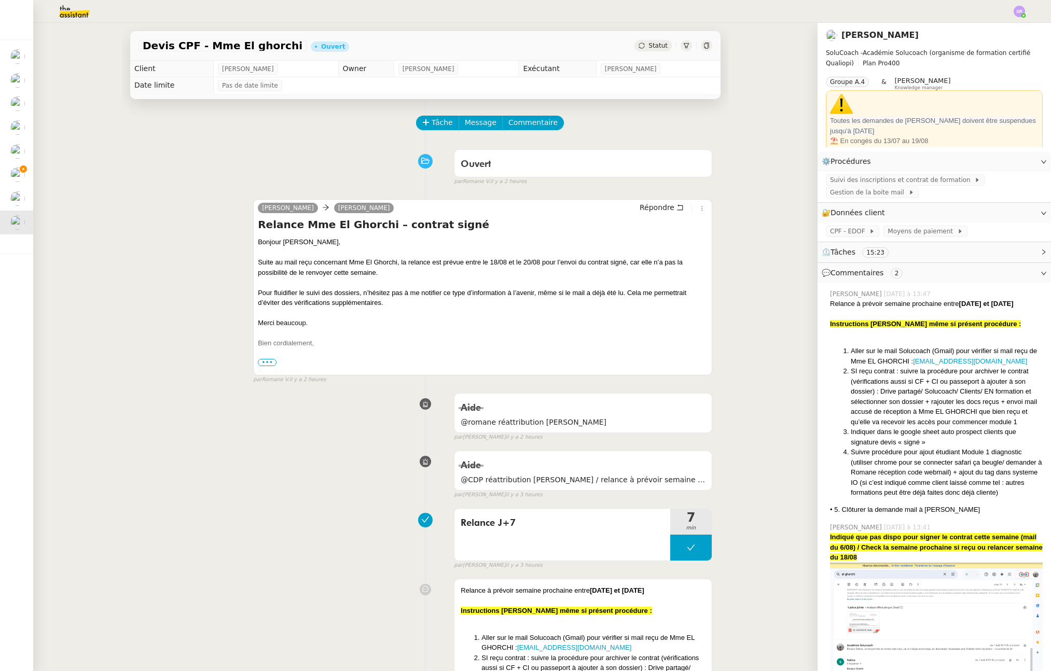
click at [648, 42] on span "Statut" at bounding box center [657, 45] width 19 height 7
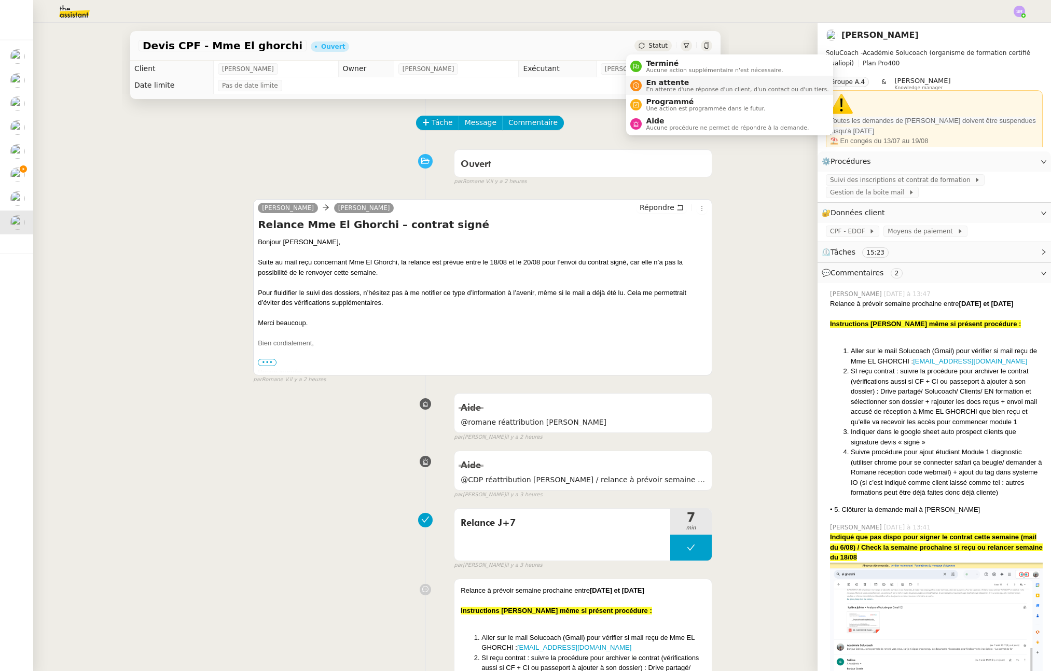
click at [659, 91] on span "En attente d'une réponse d'un client, d'un contact ou d'un tiers." at bounding box center [737, 90] width 183 height 6
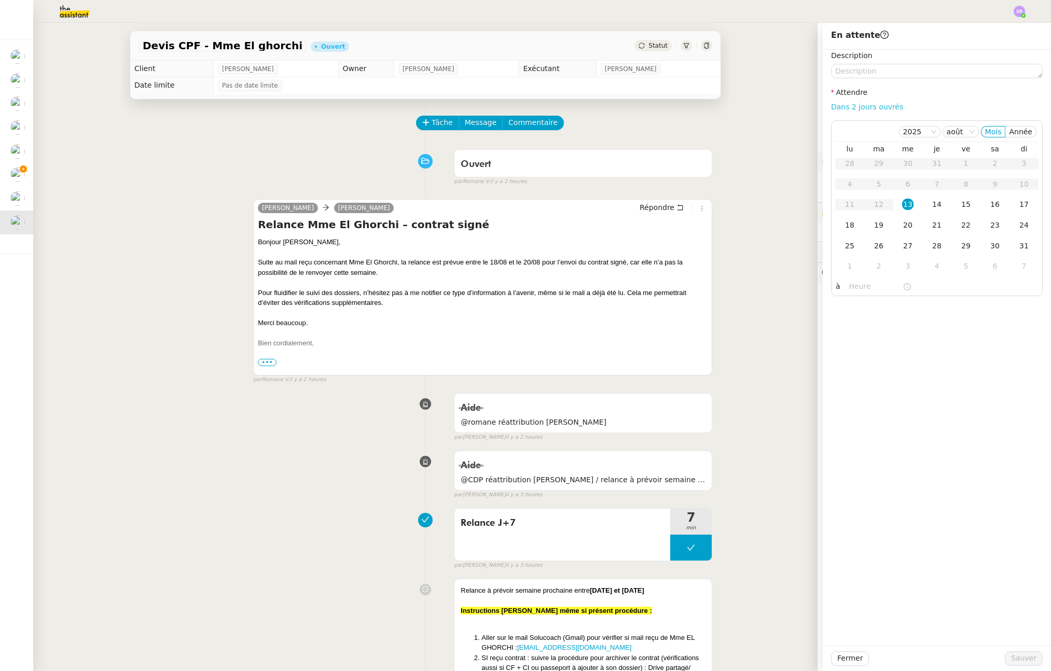
click at [877, 107] on link "Dans 2 jours ouvrés" at bounding box center [867, 107] width 72 height 8
type input "07:00"
click at [844, 221] on div "18" at bounding box center [849, 224] width 11 height 11
click at [936, 653] on span "Sauver" at bounding box center [1023, 659] width 25 height 12
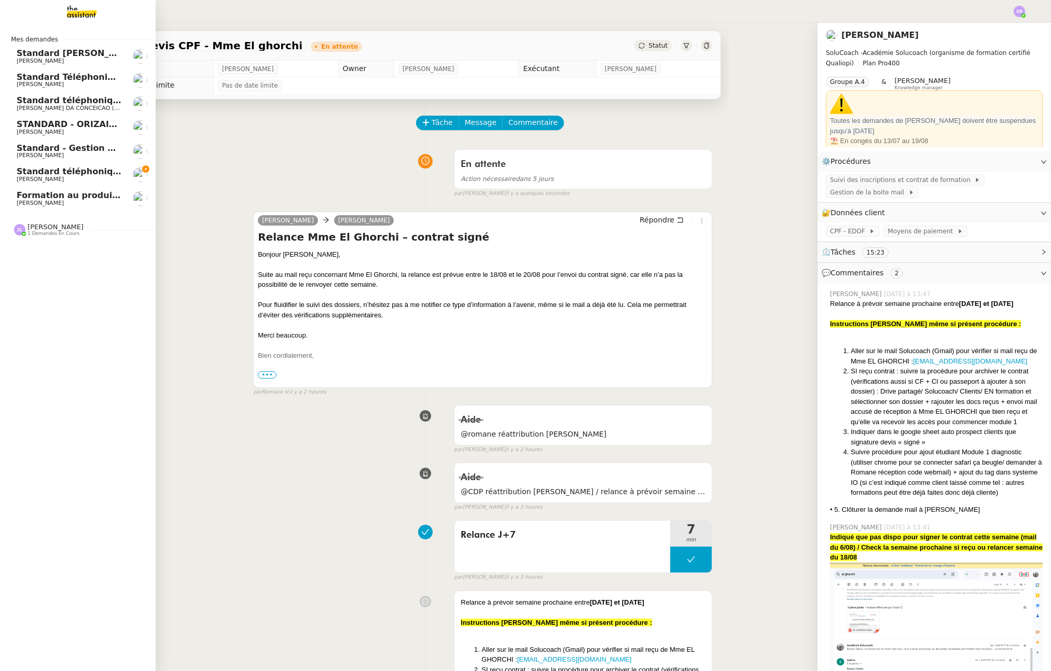
drag, startPoint x: 83, startPoint y: 202, endPoint x: 96, endPoint y: 202, distance: 13.0
click at [64, 202] on span "[PERSON_NAME]" at bounding box center [40, 203] width 47 height 7
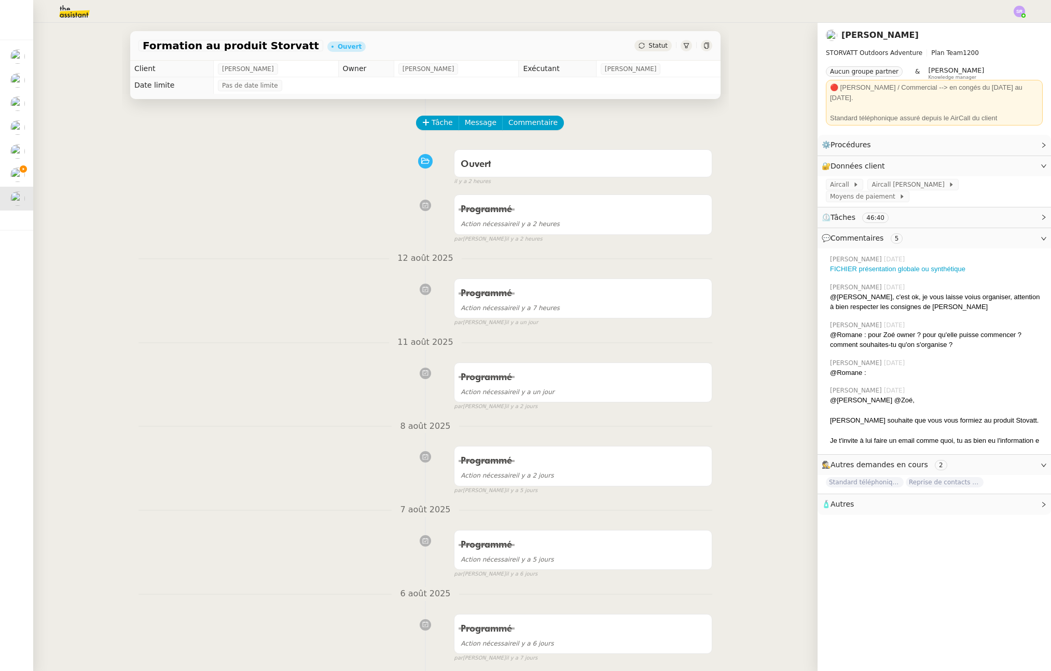
click at [634, 51] on div "Statut" at bounding box center [673, 45] width 78 height 11
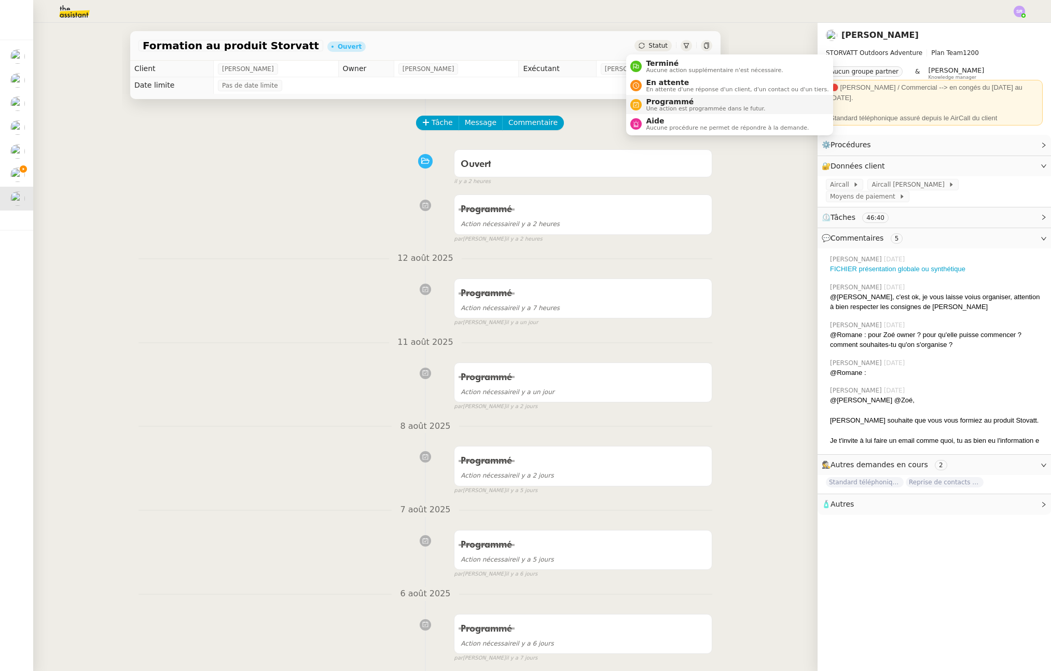
click at [660, 110] on span "Une action est programmée dans le futur." at bounding box center [705, 109] width 119 height 6
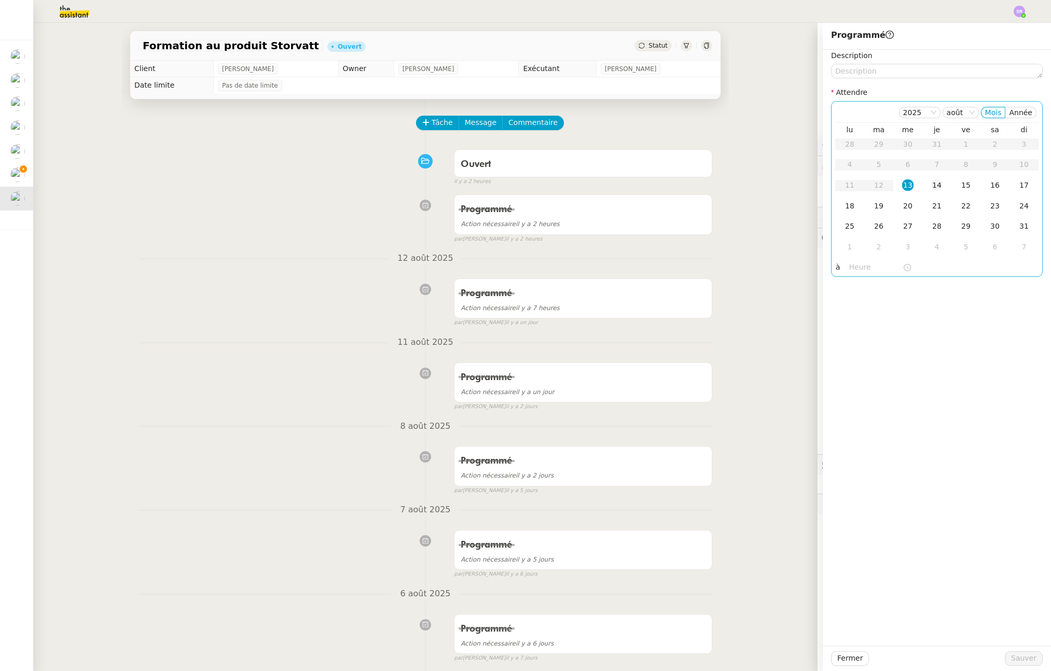
click at [931, 186] on div "14" at bounding box center [936, 184] width 11 height 11
click at [863, 271] on input "text" at bounding box center [875, 267] width 53 height 12
click at [851, 373] on div "18" at bounding box center [850, 377] width 29 height 12
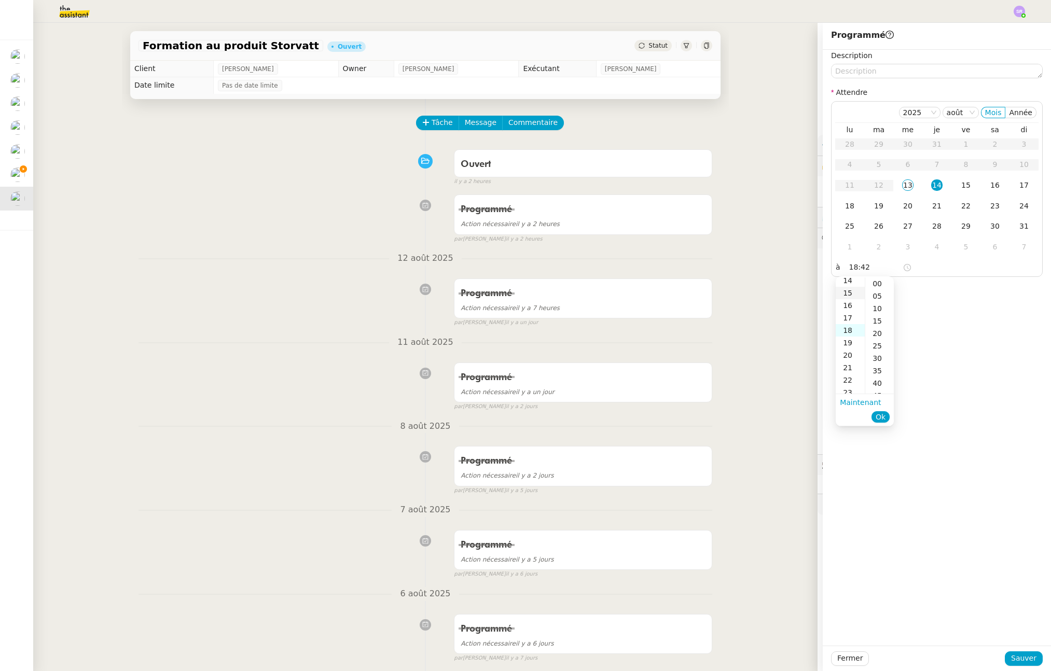
click at [850, 292] on div "15" at bounding box center [850, 293] width 29 height 12
drag, startPoint x: 881, startPoint y: 285, endPoint x: 883, endPoint y: 306, distance: 20.8
click at [881, 285] on div "00" at bounding box center [879, 283] width 29 height 12
type input "15:00"
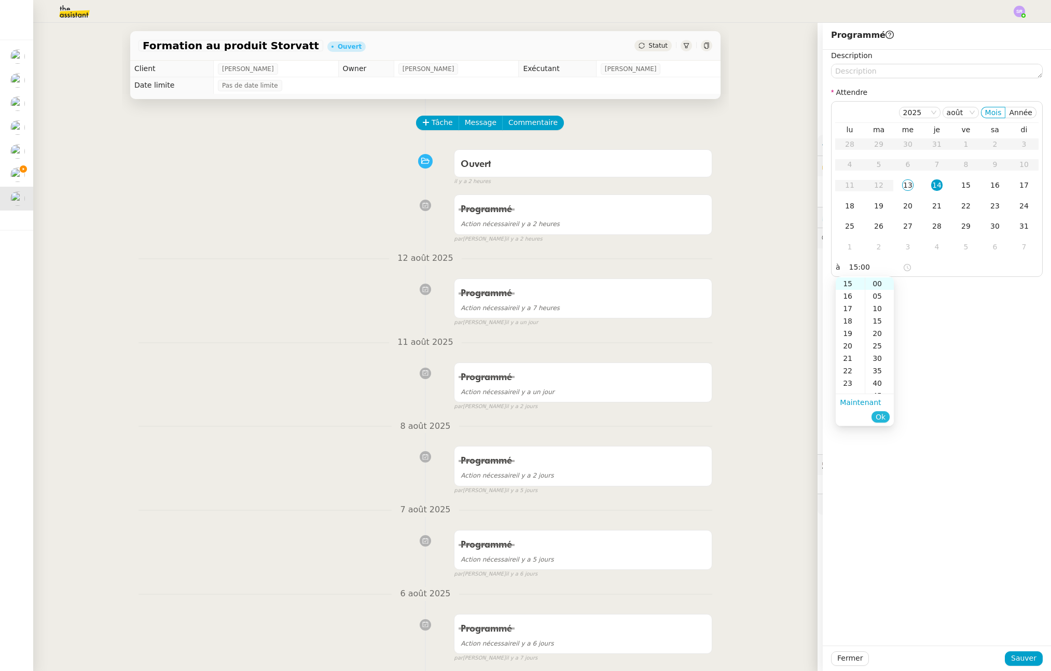
click at [881, 415] on span "Ok" at bounding box center [881, 417] width 10 height 10
click at [936, 661] on button "Sauver" at bounding box center [1024, 658] width 38 height 15
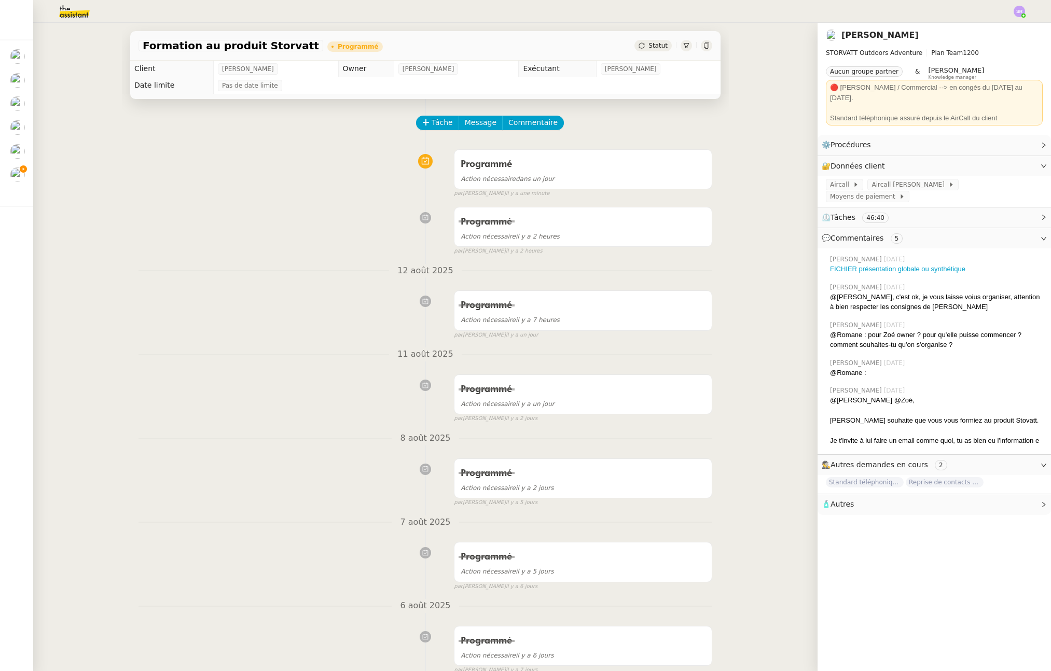
click at [936, 13] on img at bounding box center [1019, 11] width 11 height 11
click at [936, 31] on li "Suivi" at bounding box center [990, 29] width 67 height 15
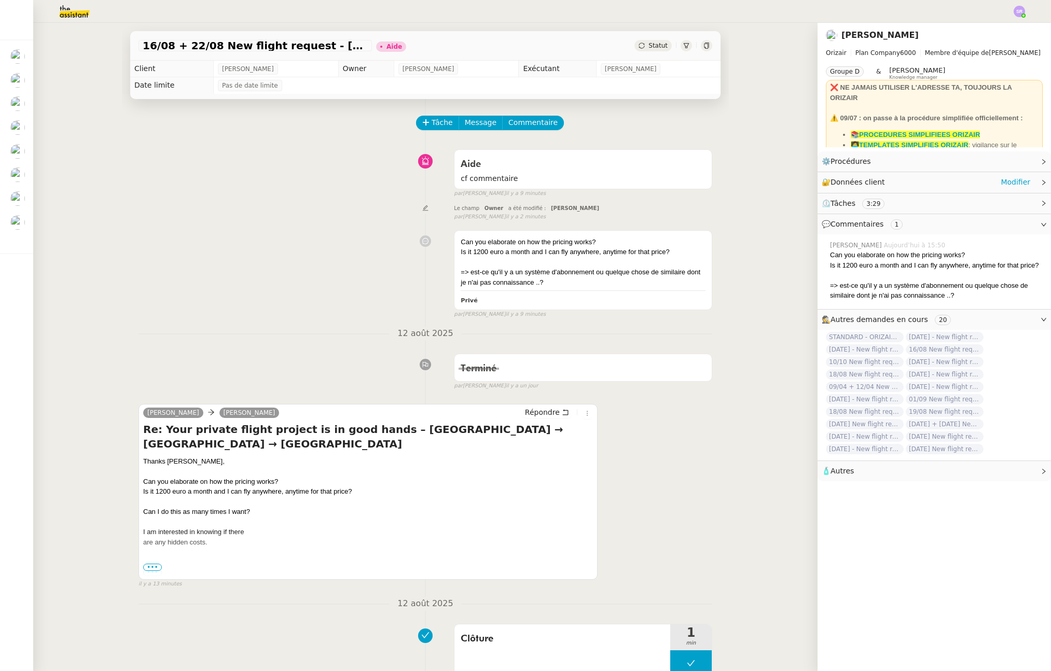
click at [1040, 183] on icon at bounding box center [1043, 182] width 6 height 6
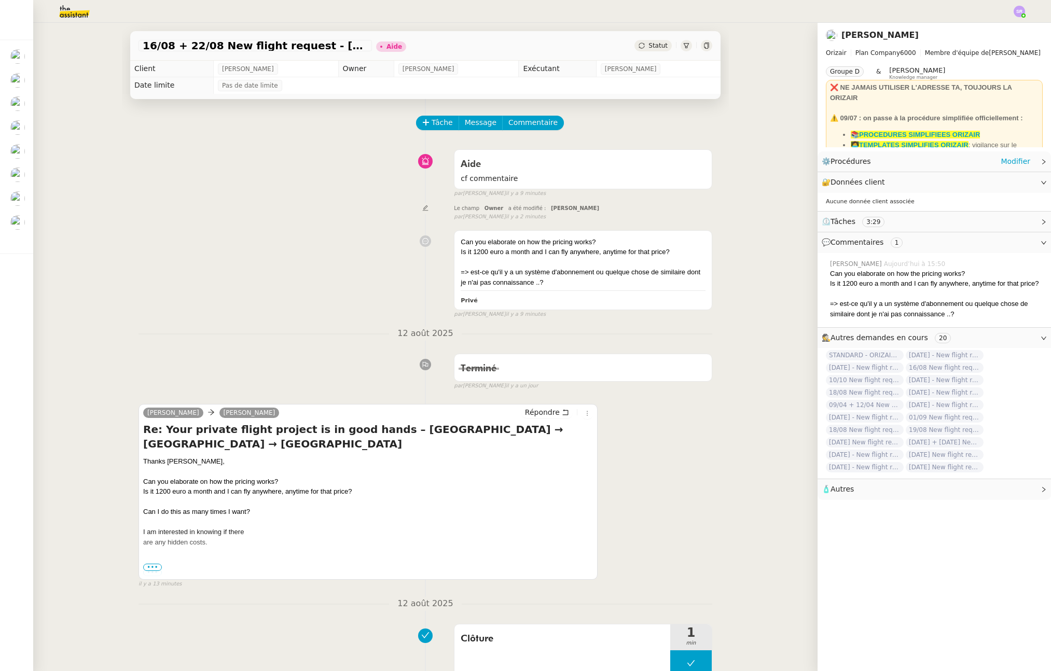
click at [1040, 161] on icon at bounding box center [1043, 162] width 6 height 6
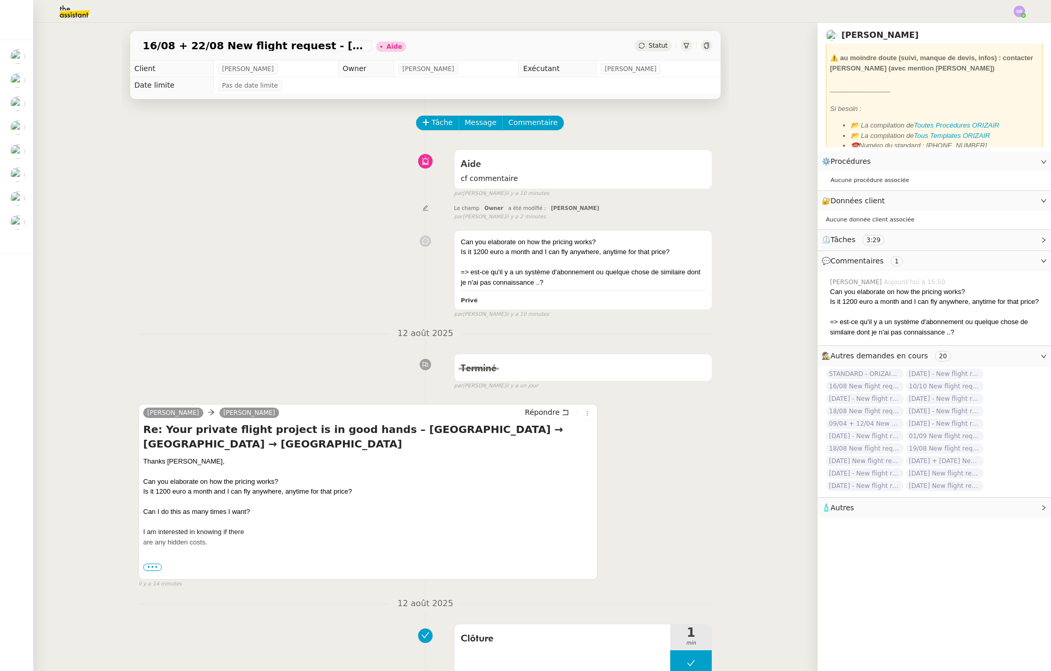
scroll to position [348, 0]
